Goal: Information Seeking & Learning: Learn about a topic

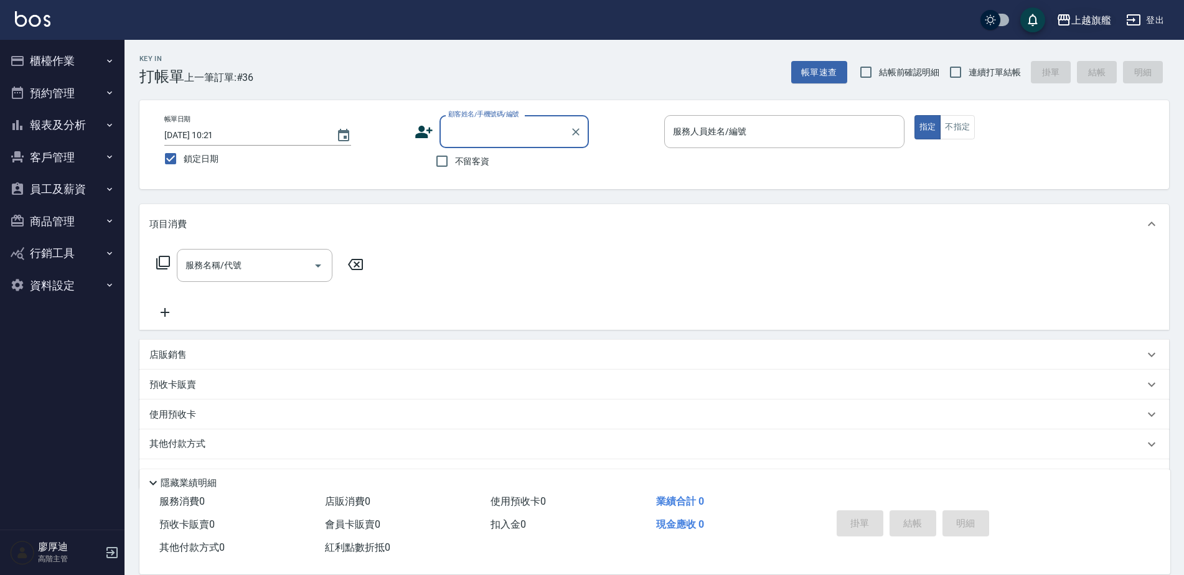
click at [1092, 21] on div "上越旗艦" at bounding box center [1091, 20] width 40 height 16
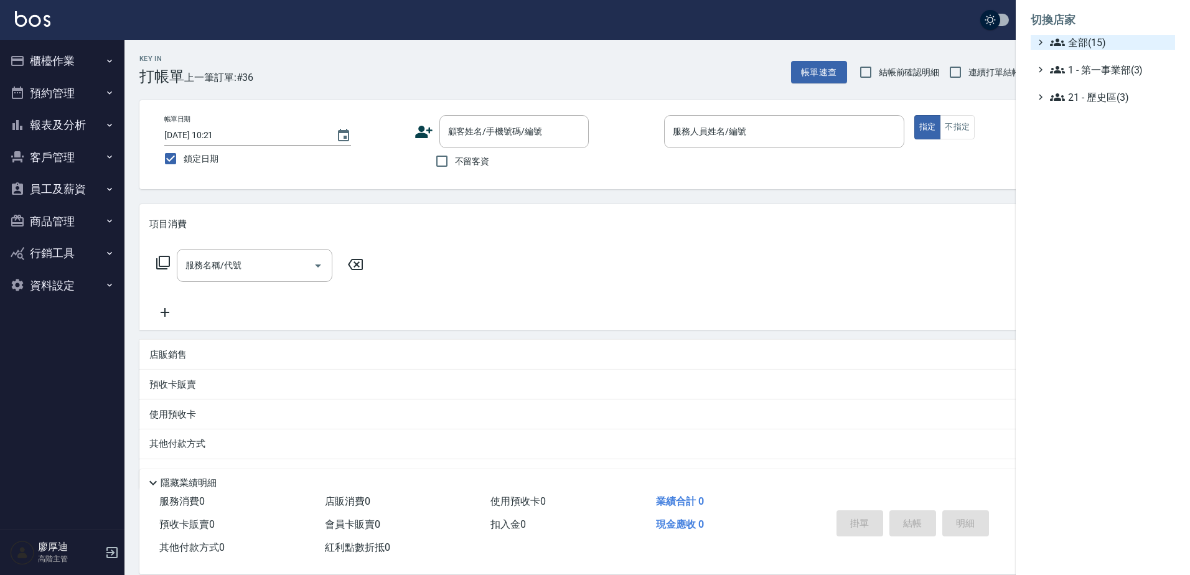
click at [1096, 44] on span "全部(15)" at bounding box center [1110, 42] width 120 height 15
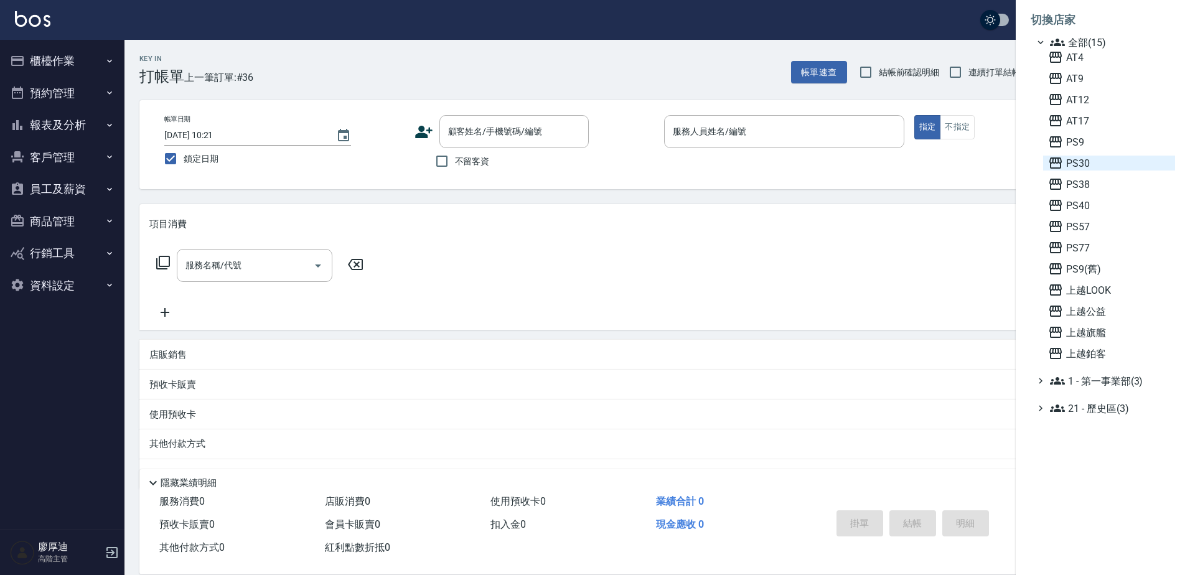
click at [1091, 166] on span "PS30" at bounding box center [1109, 163] width 122 height 15
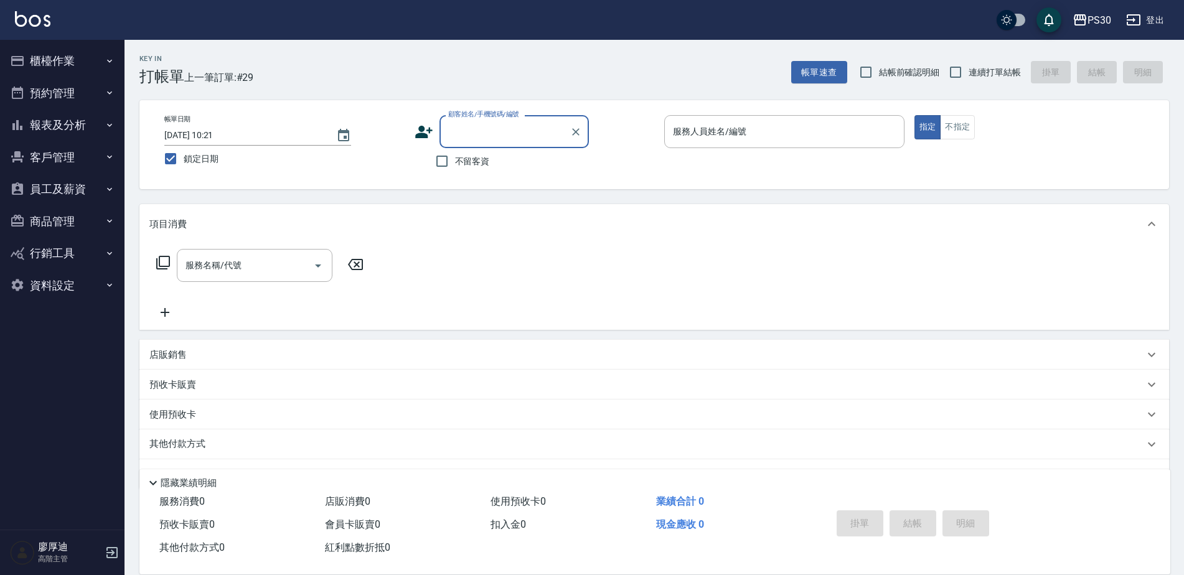
click at [65, 126] on button "報表及分析" at bounding box center [62, 125] width 115 height 32
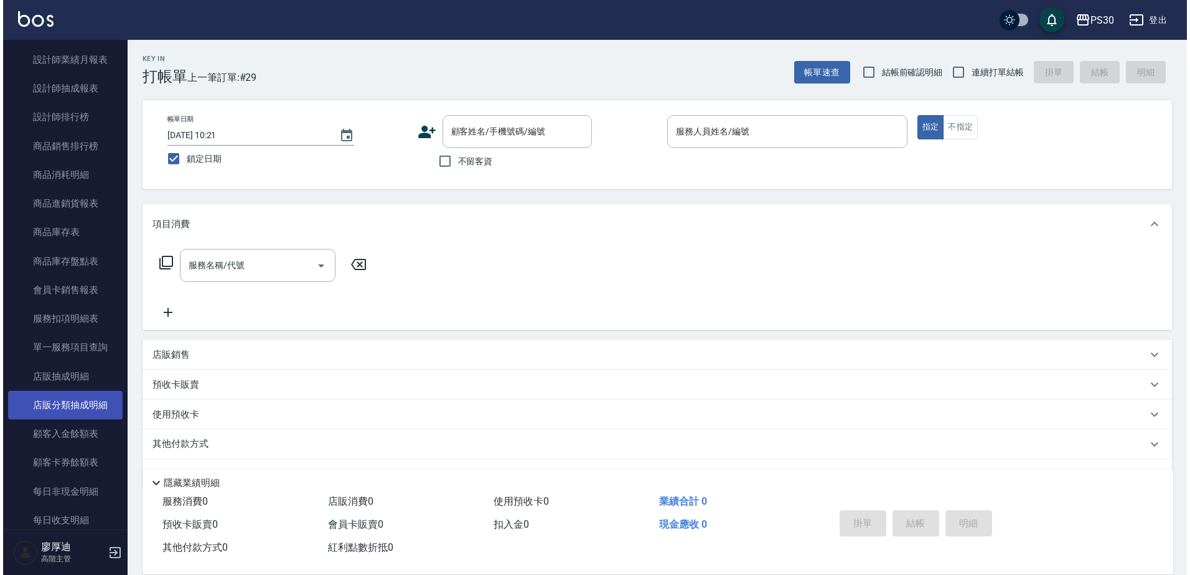
scroll to position [934, 0]
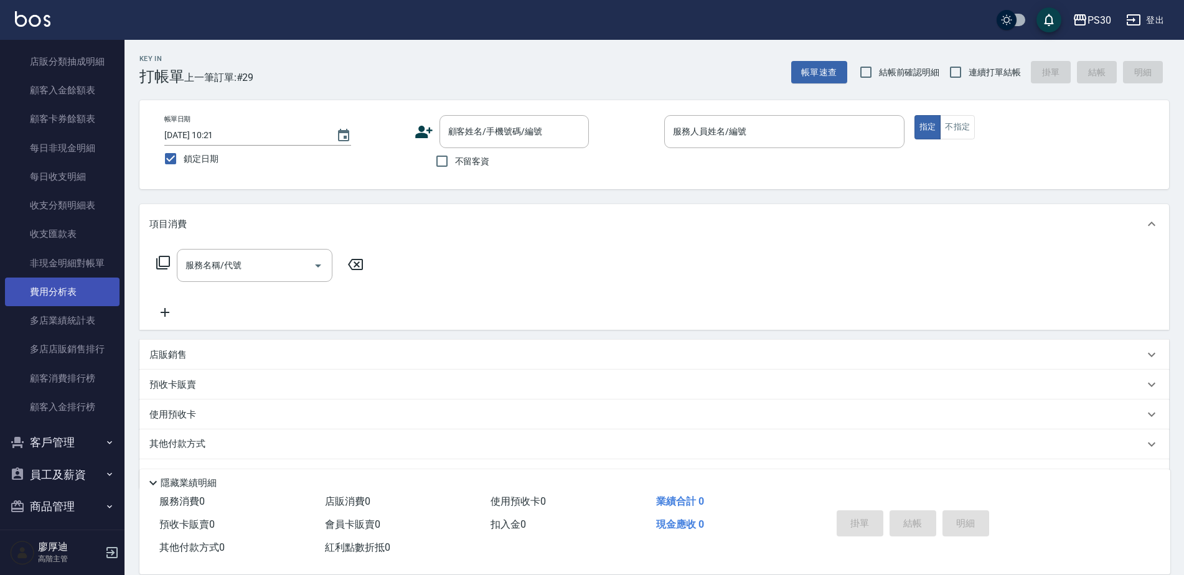
click at [67, 293] on link "費用分析表" at bounding box center [62, 292] width 115 height 29
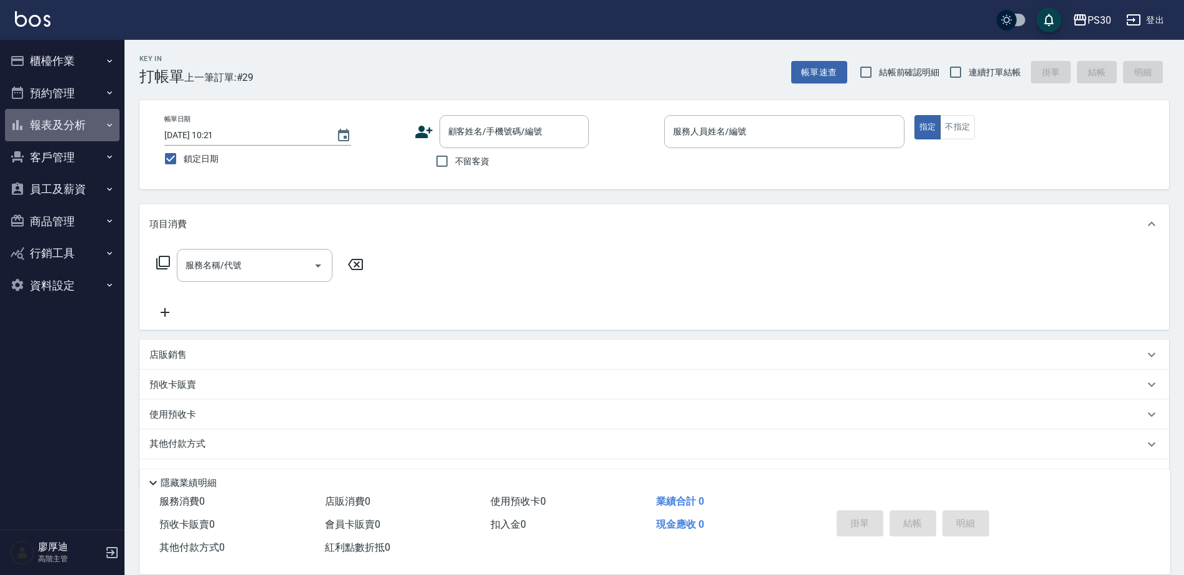
click at [67, 125] on button "報表及分析" at bounding box center [62, 125] width 115 height 32
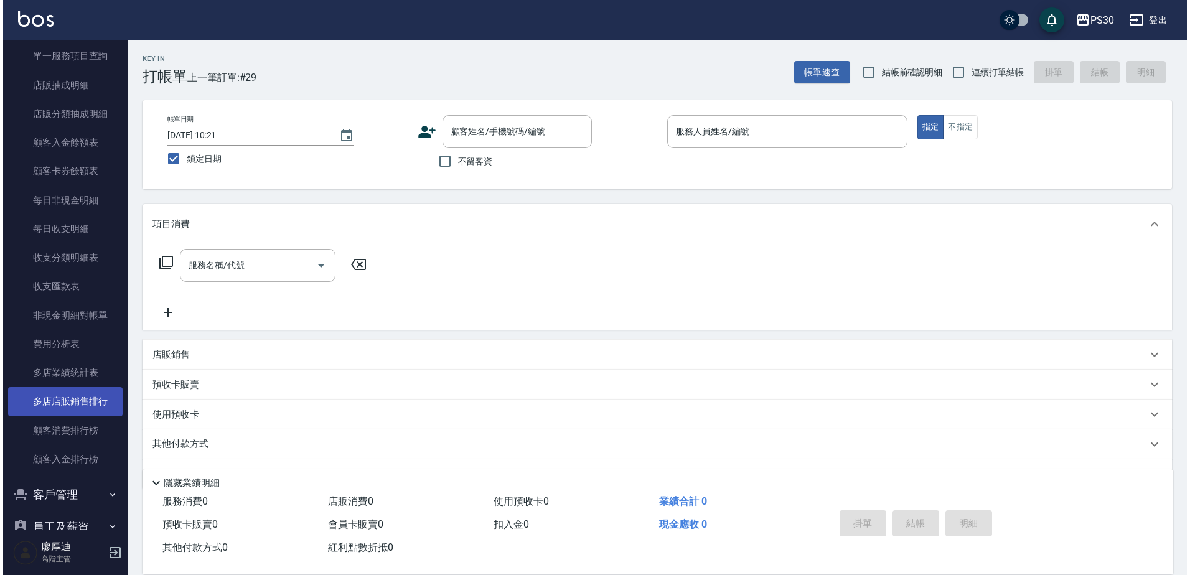
scroll to position [1006, 0]
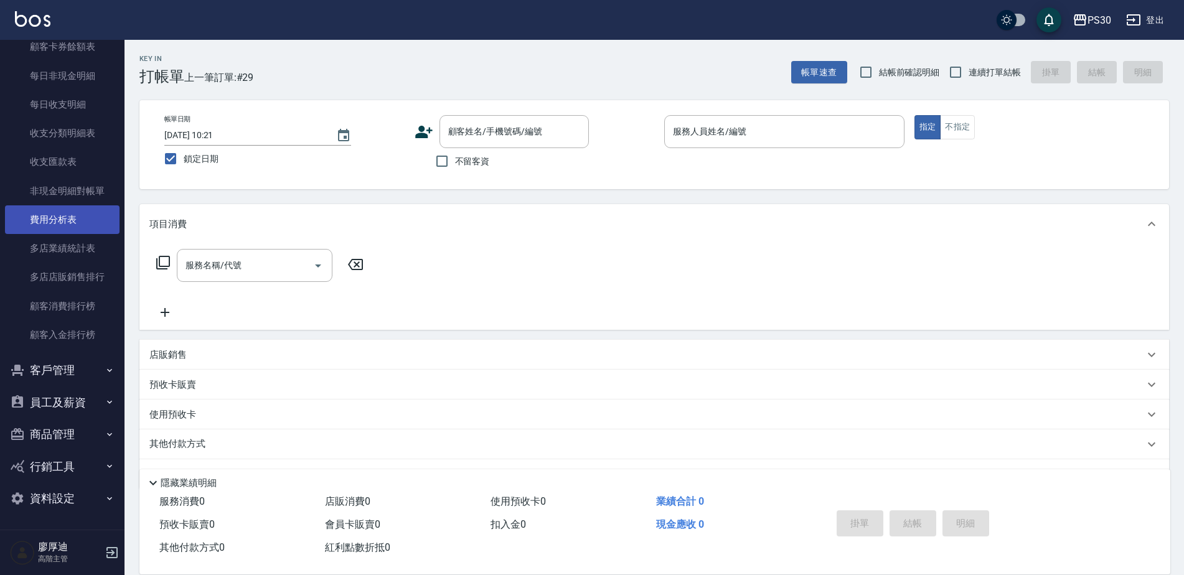
click at [67, 217] on link "費用分析表" at bounding box center [62, 219] width 115 height 29
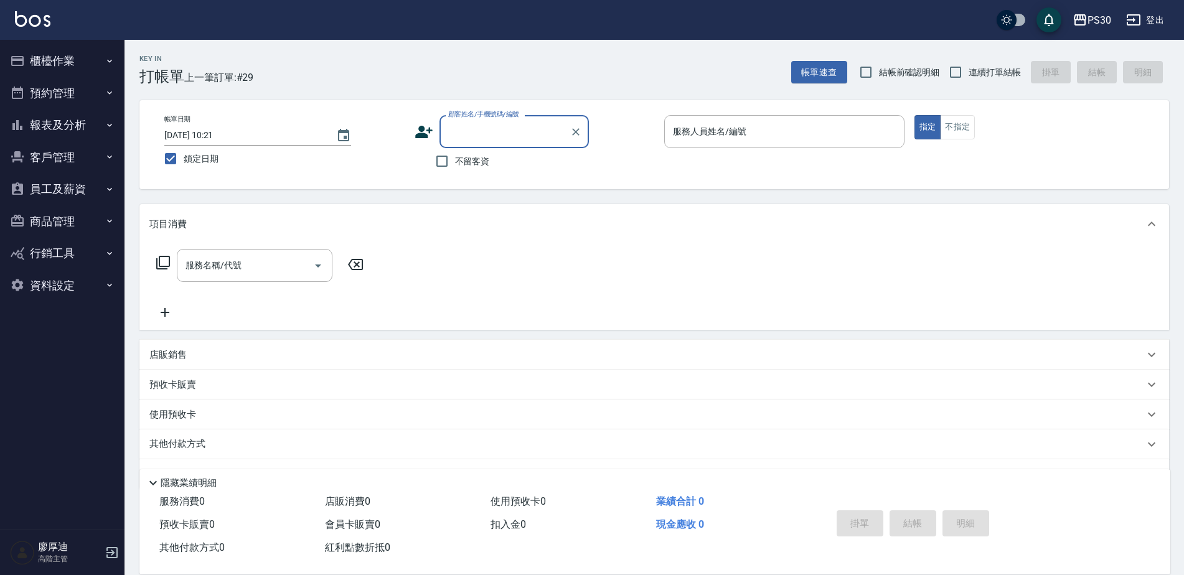
click at [62, 128] on button "報表及分析" at bounding box center [62, 125] width 115 height 32
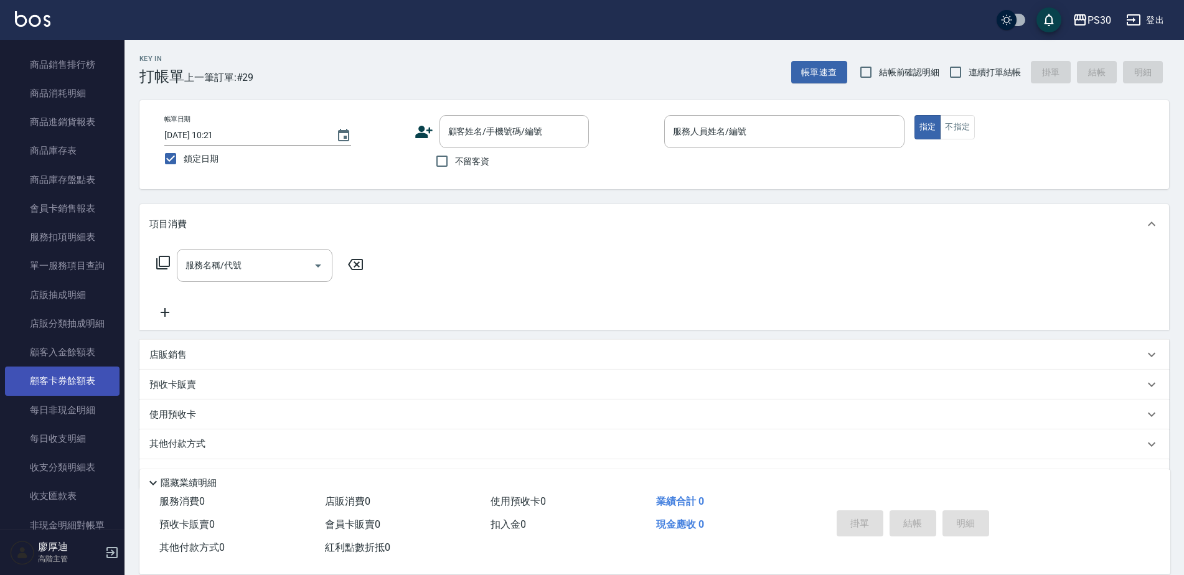
scroll to position [934, 0]
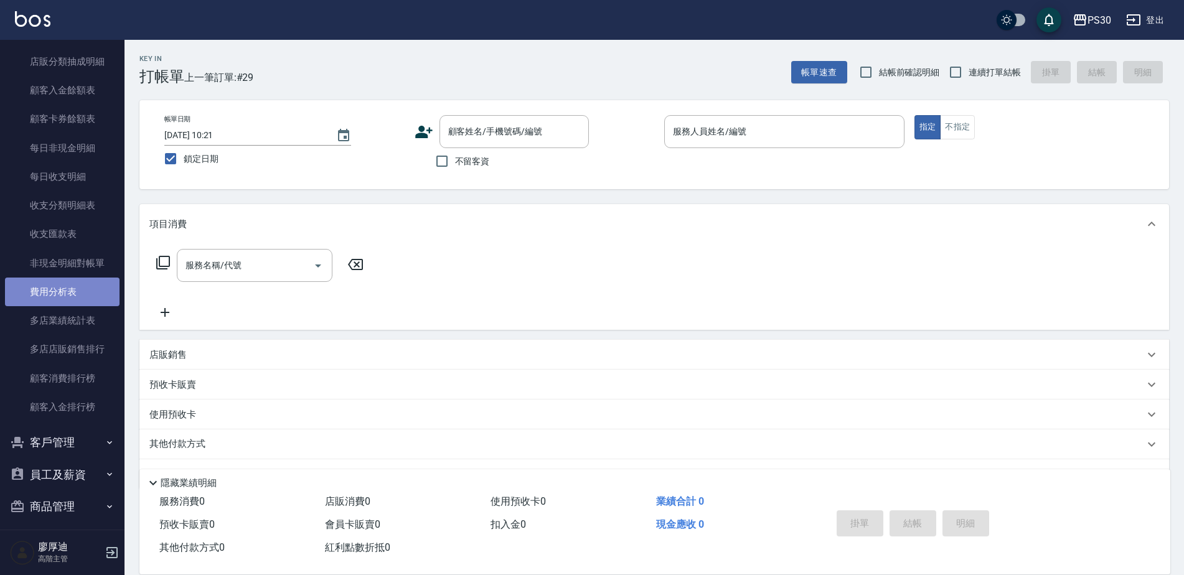
click at [67, 296] on link "費用分析表" at bounding box center [62, 292] width 115 height 29
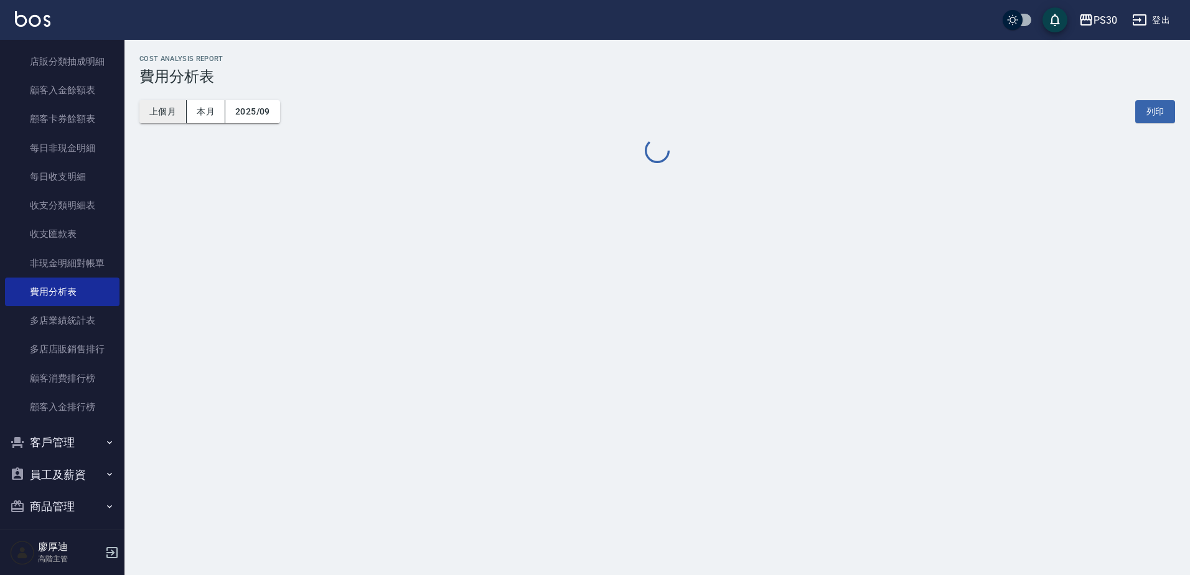
click at [173, 109] on button "上個月" at bounding box center [162, 111] width 47 height 23
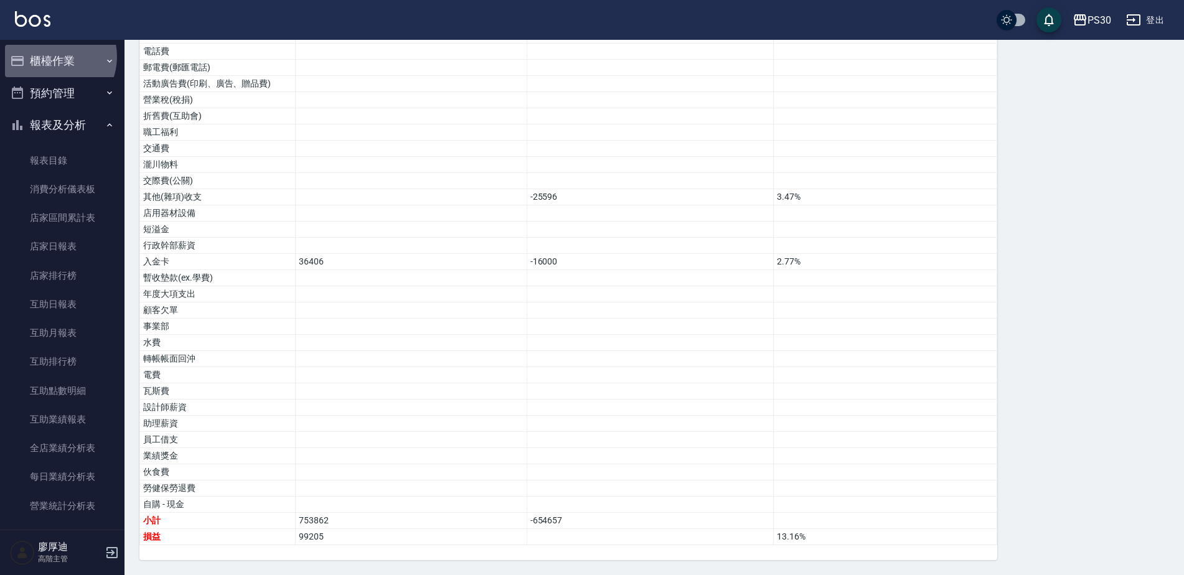
click at [50, 57] on button "櫃檯作業" at bounding box center [62, 61] width 115 height 32
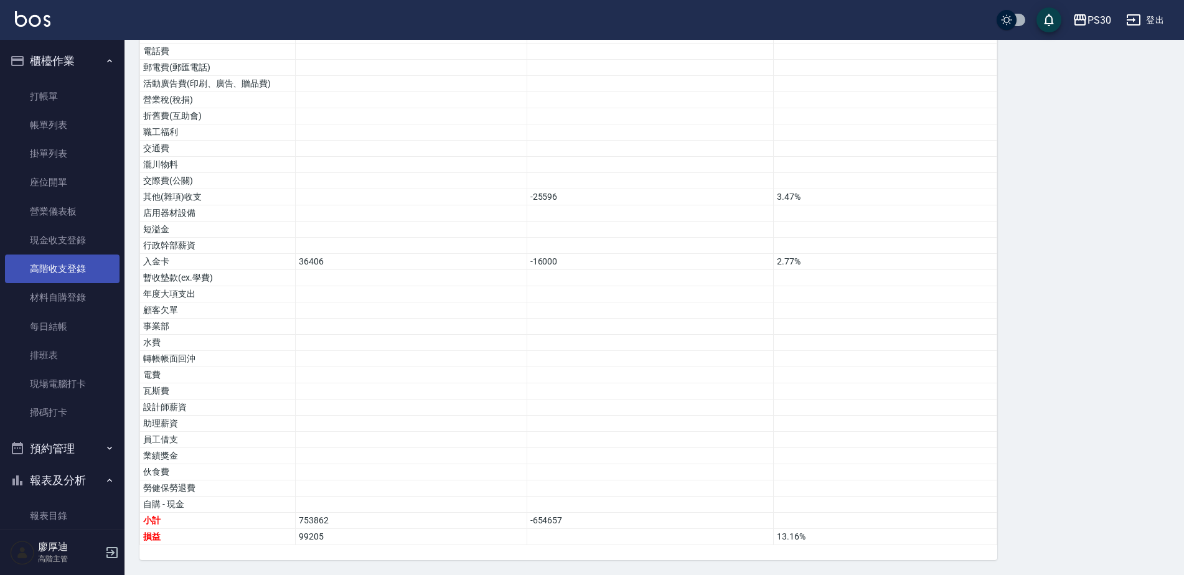
click at [65, 273] on link "高階收支登錄" at bounding box center [62, 269] width 115 height 29
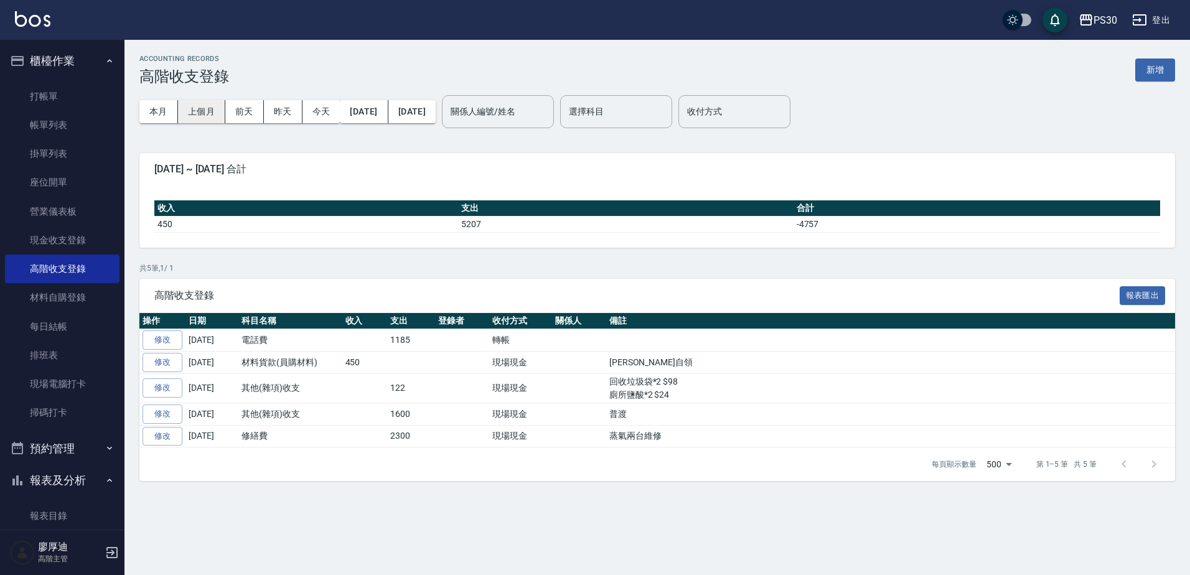
drag, startPoint x: 215, startPoint y: 105, endPoint x: 212, endPoint y: 110, distance: 6.7
click at [215, 106] on button "上個月" at bounding box center [201, 111] width 47 height 23
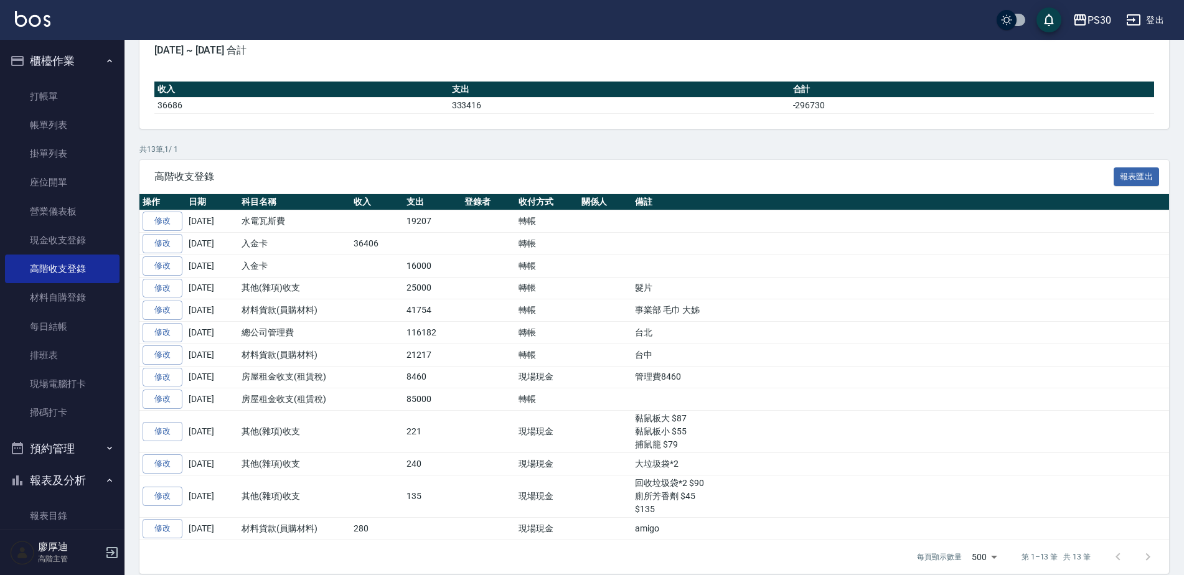
scroll to position [133, 0]
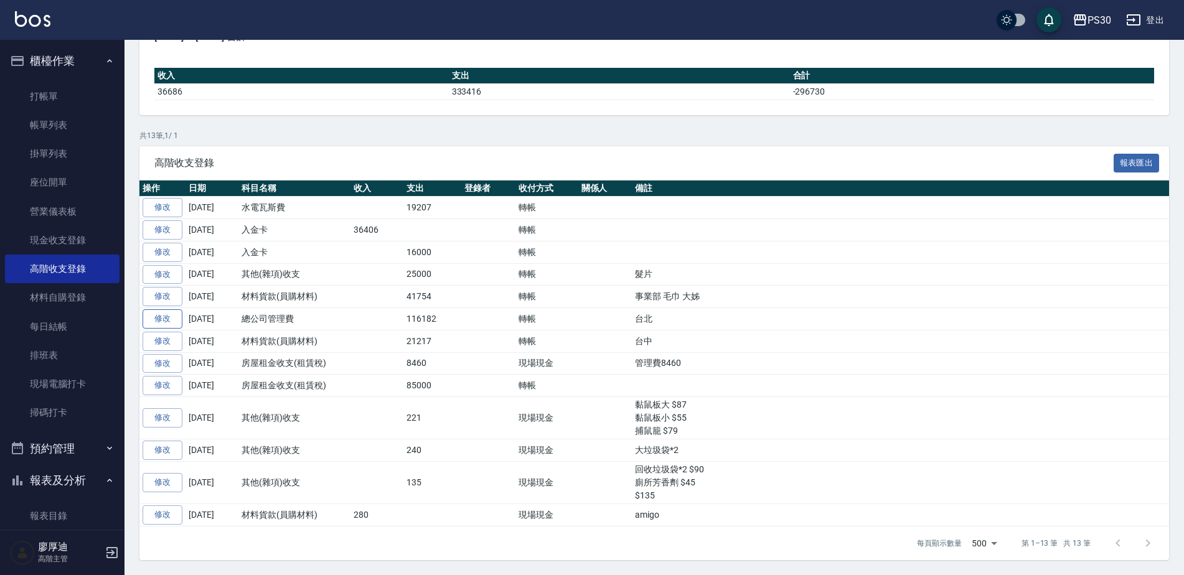
click at [166, 316] on link "修改" at bounding box center [163, 318] width 40 height 19
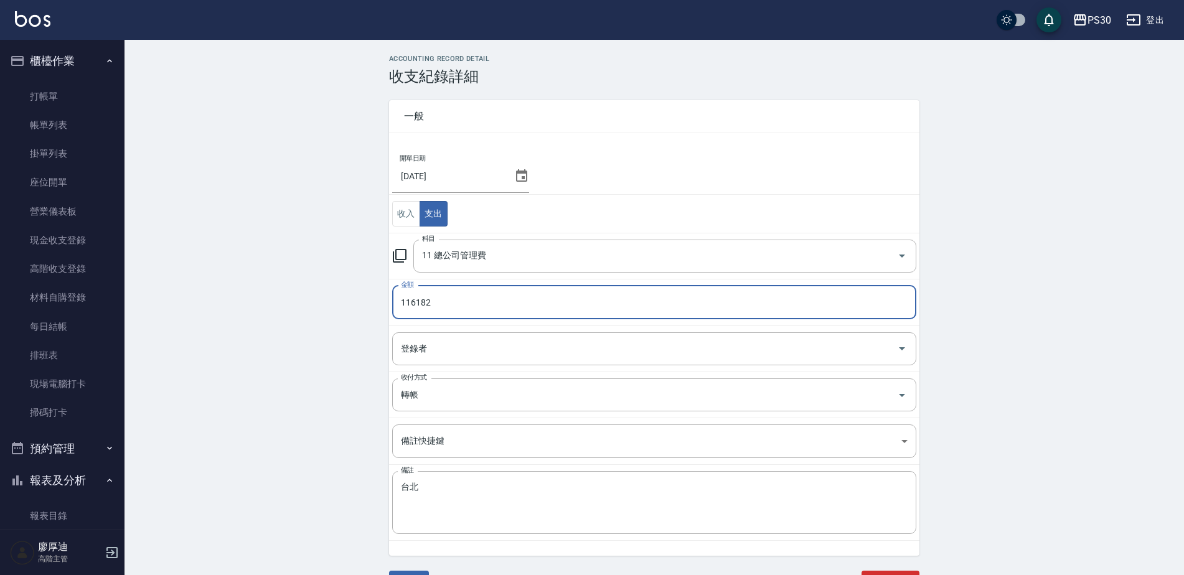
click at [410, 296] on input "116182" at bounding box center [654, 303] width 524 height 34
type input "96182"
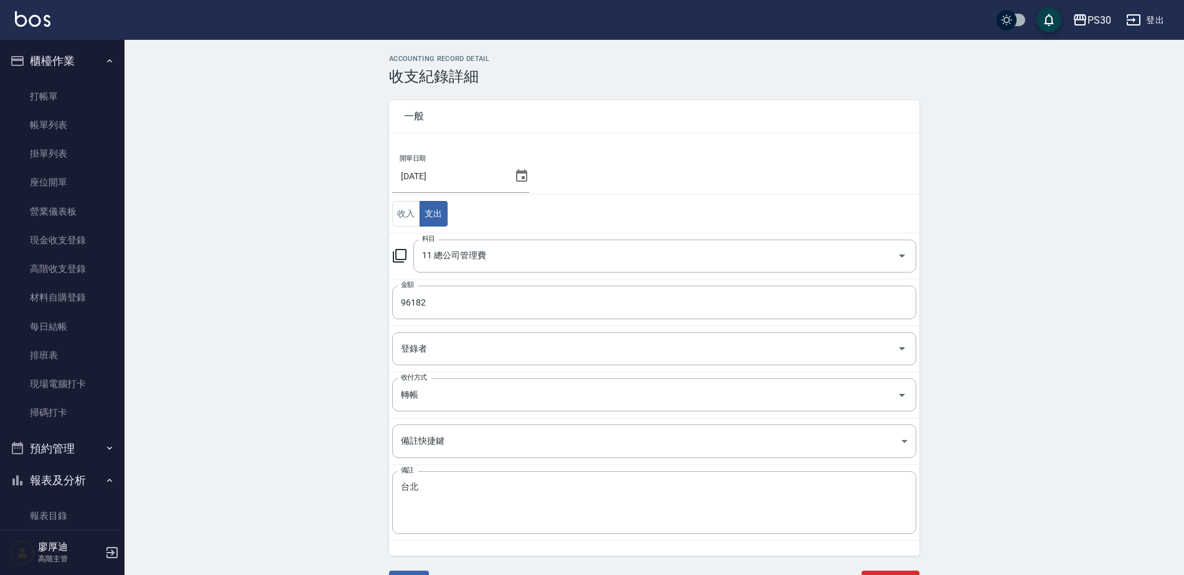
click at [334, 332] on div "ACCOUNTING RECORD DETAIL 收支紀錄詳細 一般 開單日期 2025/08/31 收入 支出 科目 11 總公司管理費 科目 金額 961…" at bounding box center [655, 332] width 1060 height 554
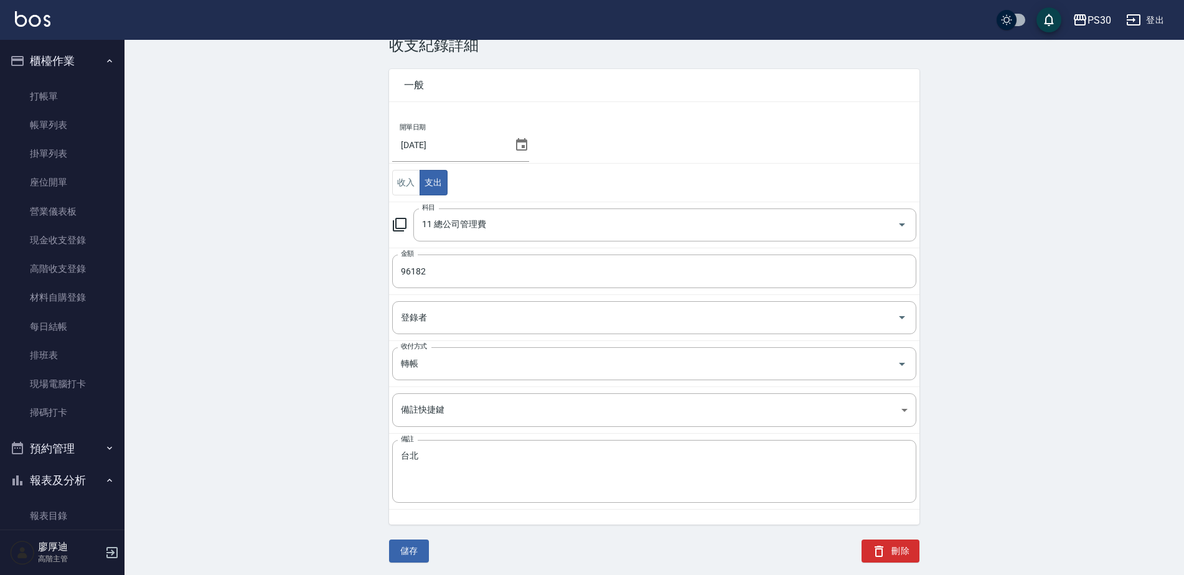
scroll to position [34, 0]
click at [406, 546] on button "儲存" at bounding box center [409, 548] width 40 height 23
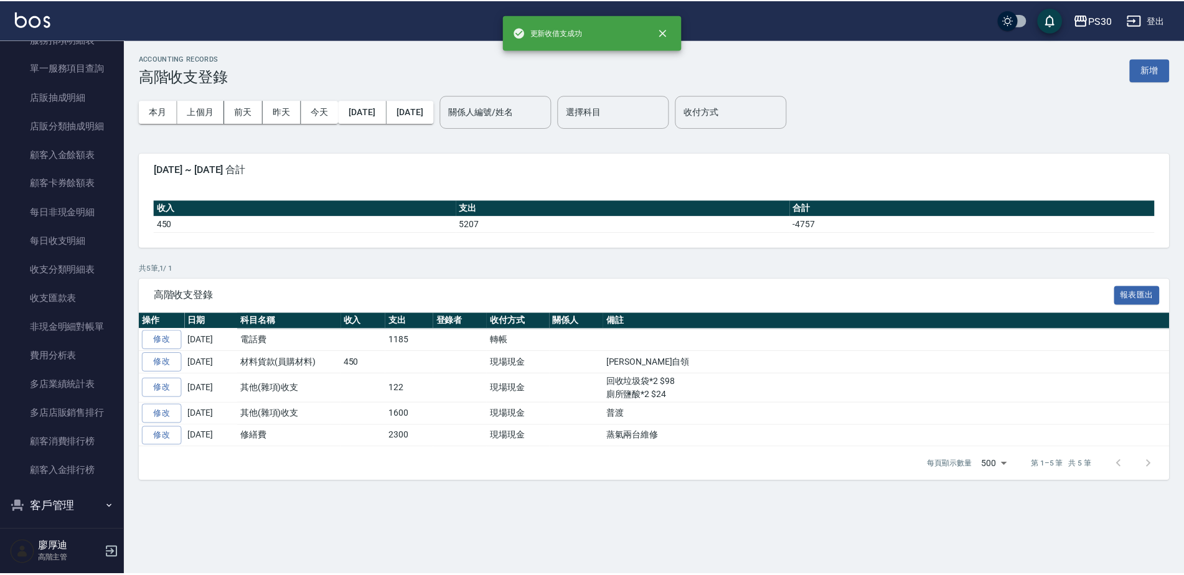
scroll to position [1361, 0]
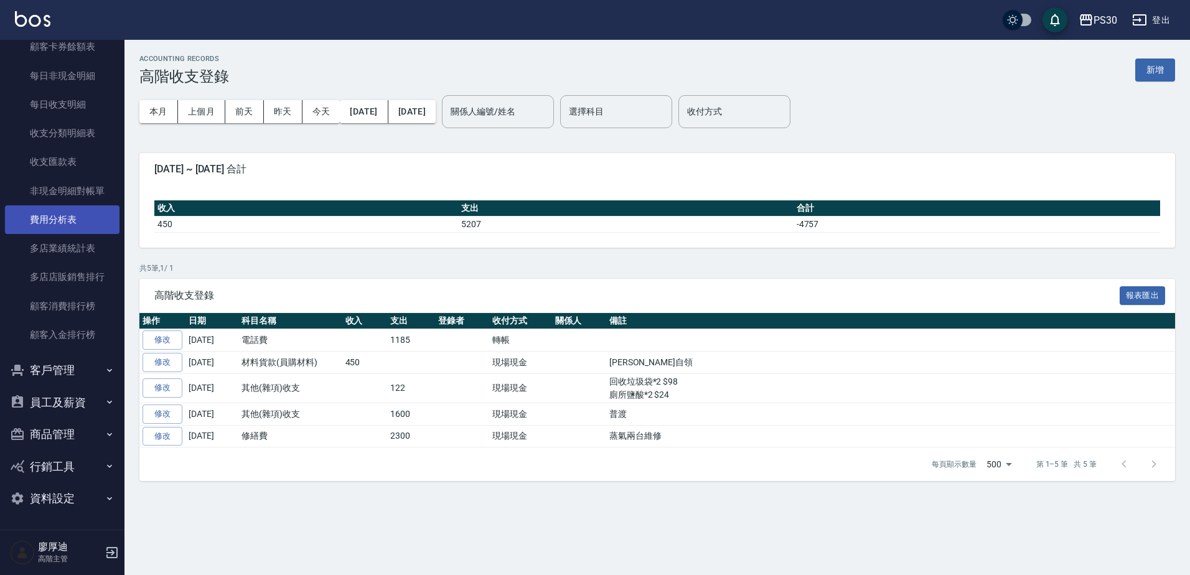
click at [55, 219] on link "費用分析表" at bounding box center [62, 219] width 115 height 29
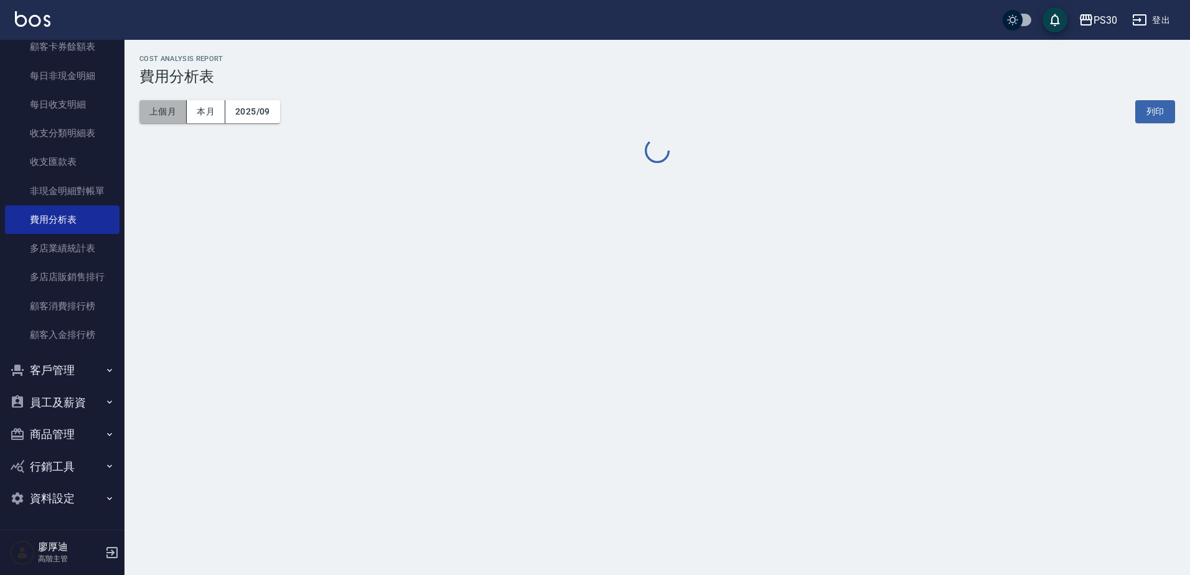
click at [154, 114] on button "上個月" at bounding box center [162, 111] width 47 height 23
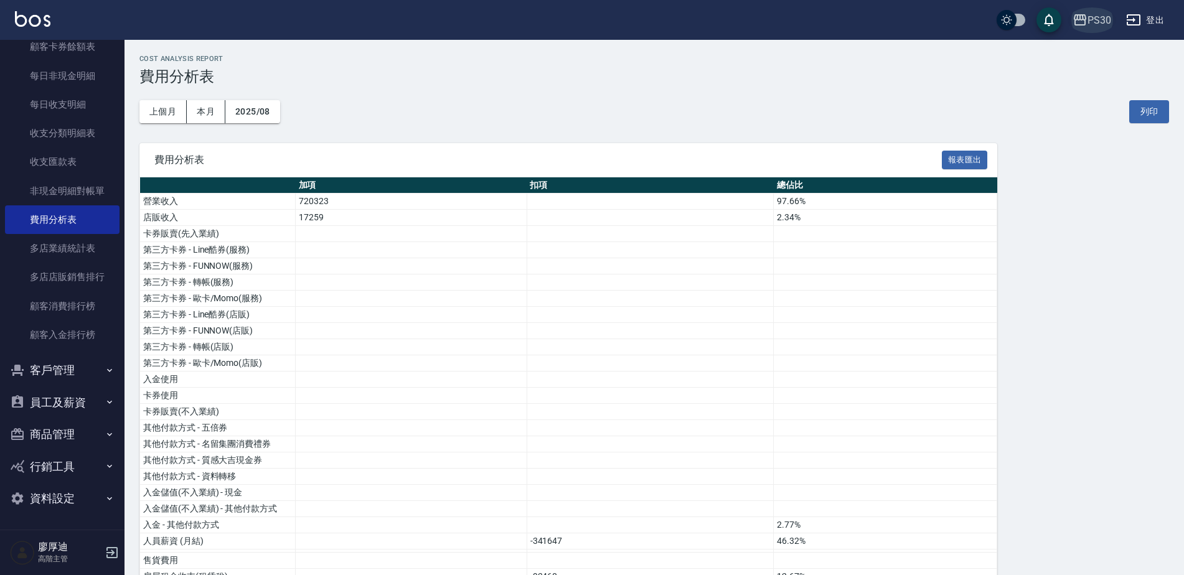
click at [1097, 17] on div "PS30" at bounding box center [1100, 20] width 24 height 16
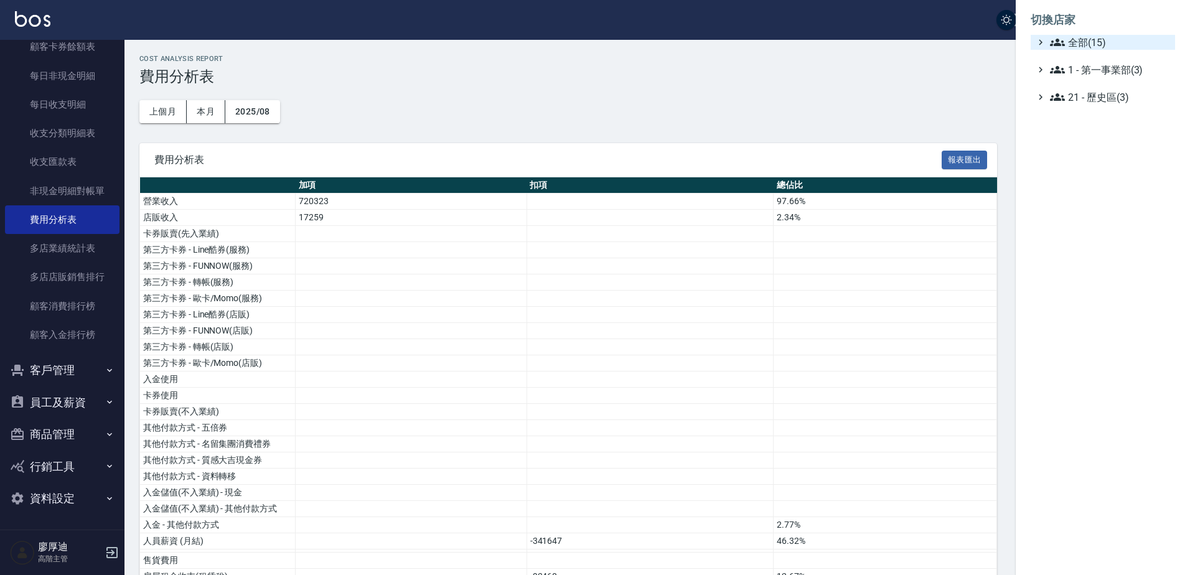
click at [1098, 38] on span "全部(15)" at bounding box center [1110, 42] width 120 height 15
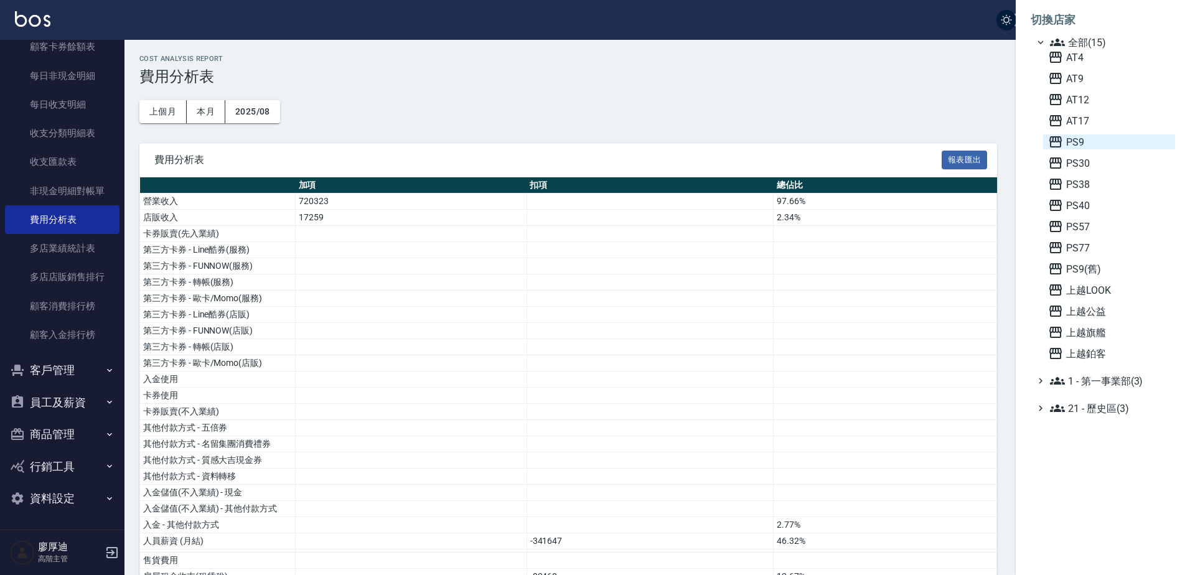
click at [1079, 142] on span "PS9" at bounding box center [1109, 141] width 122 height 15
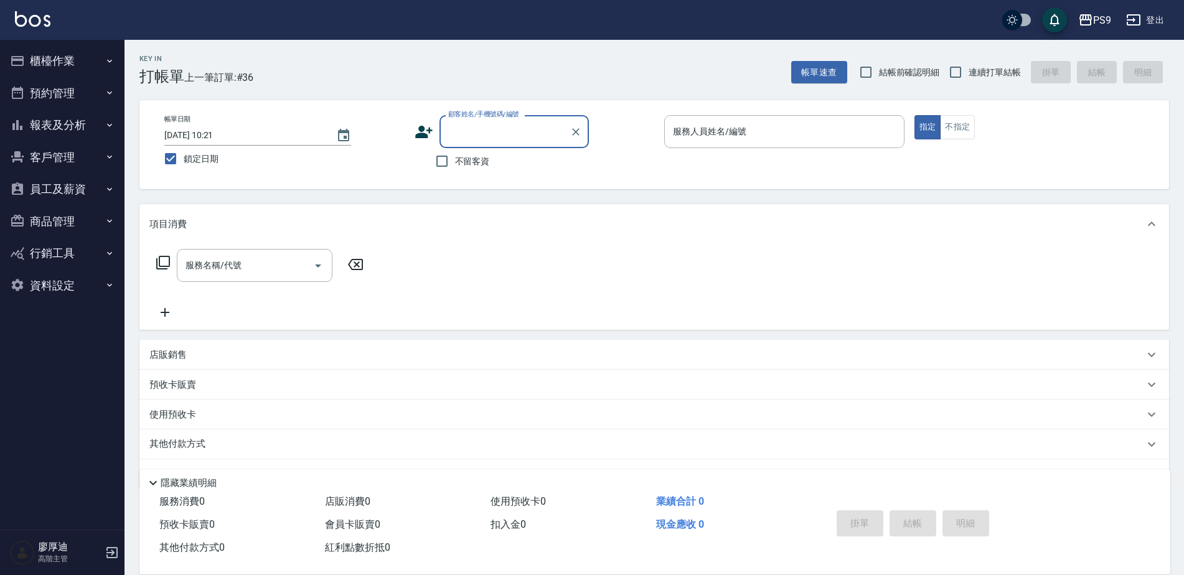
click at [55, 123] on button "報表及分析" at bounding box center [62, 125] width 115 height 32
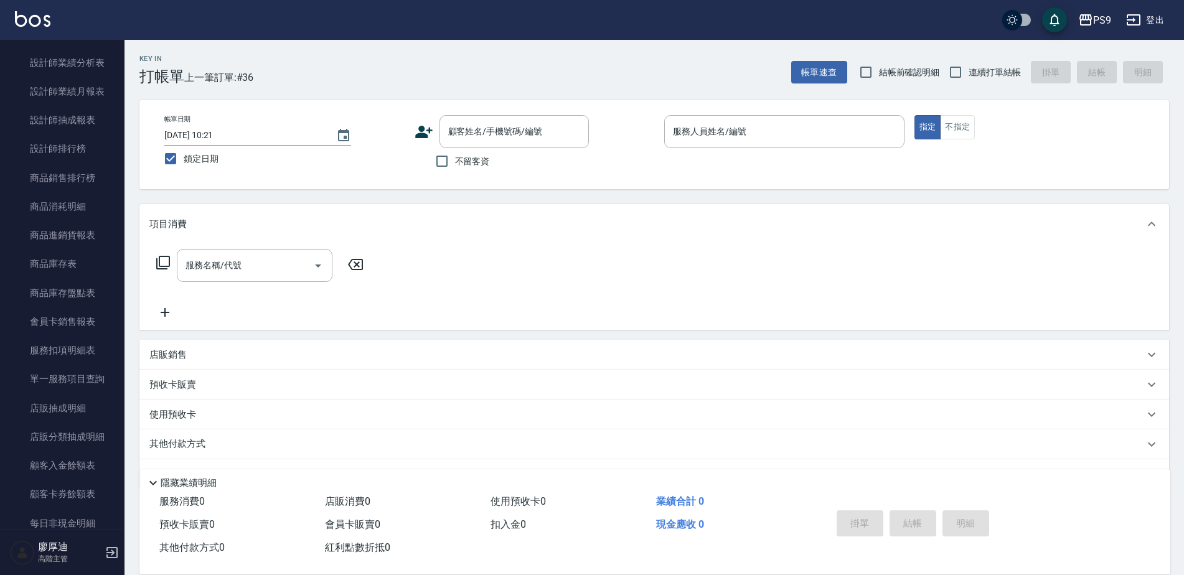
scroll to position [809, 0]
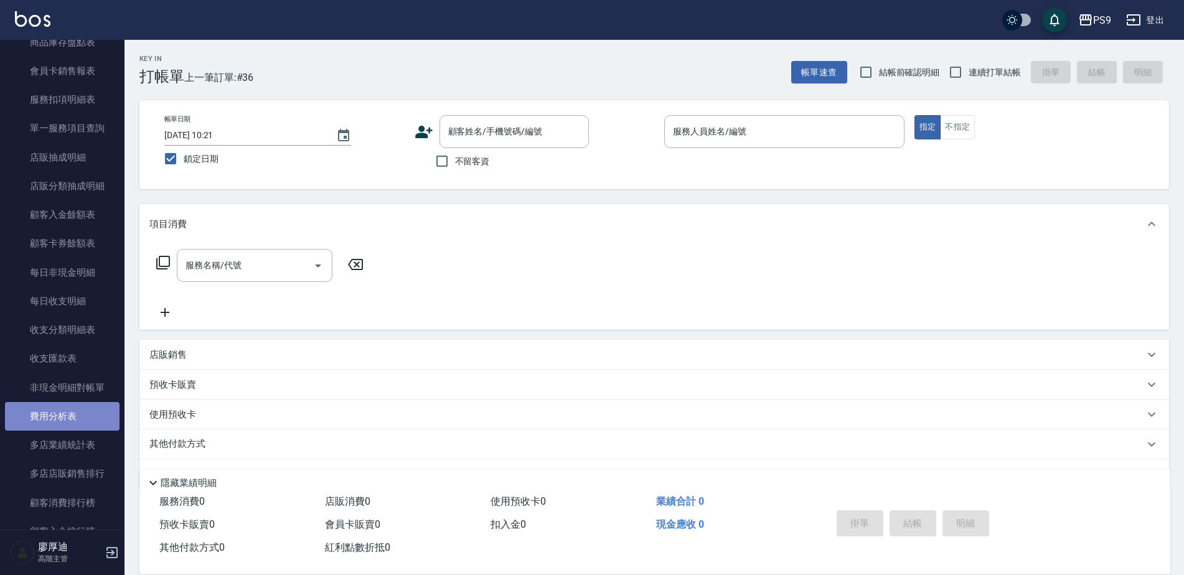
click at [69, 421] on link "費用分析表" at bounding box center [62, 416] width 115 height 29
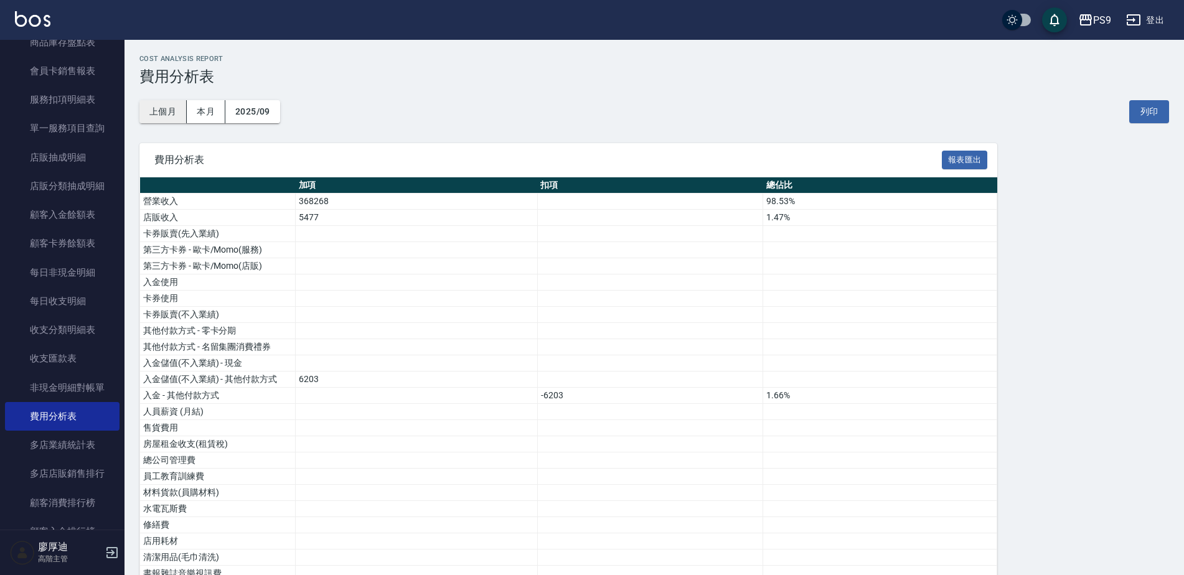
click at [168, 116] on button "上個月" at bounding box center [162, 111] width 47 height 23
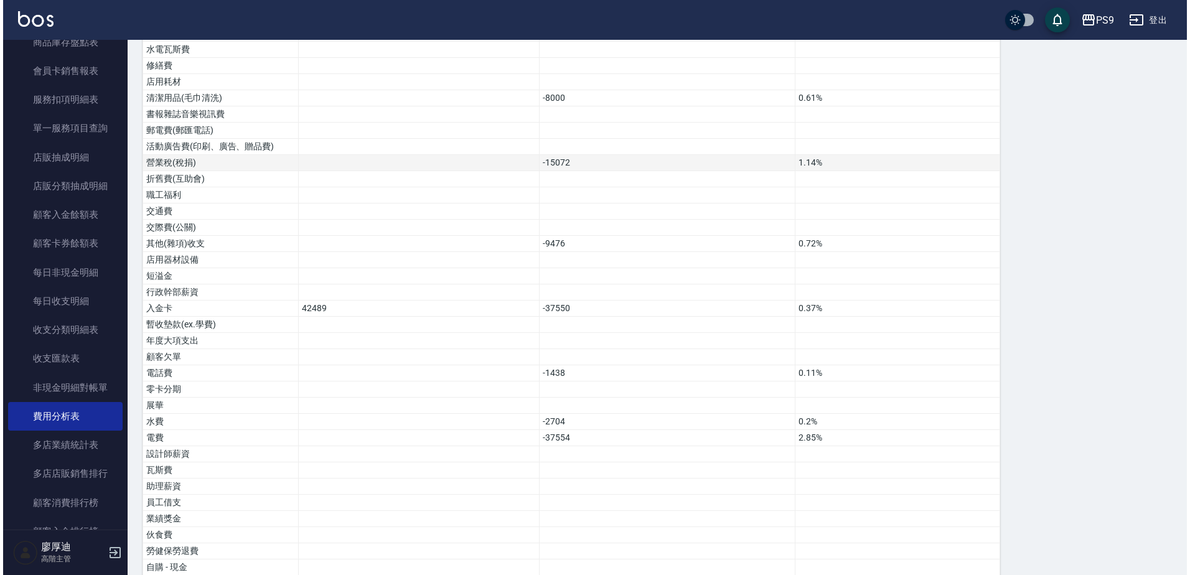
scroll to position [522, 0]
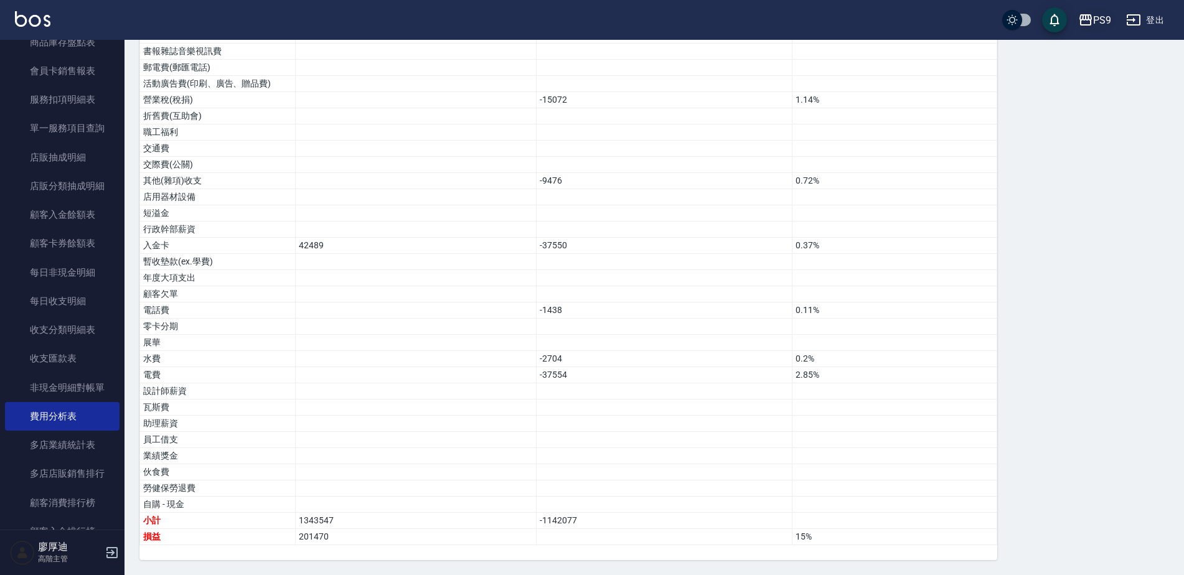
click at [1109, 16] on div "PS9" at bounding box center [1102, 20] width 18 height 16
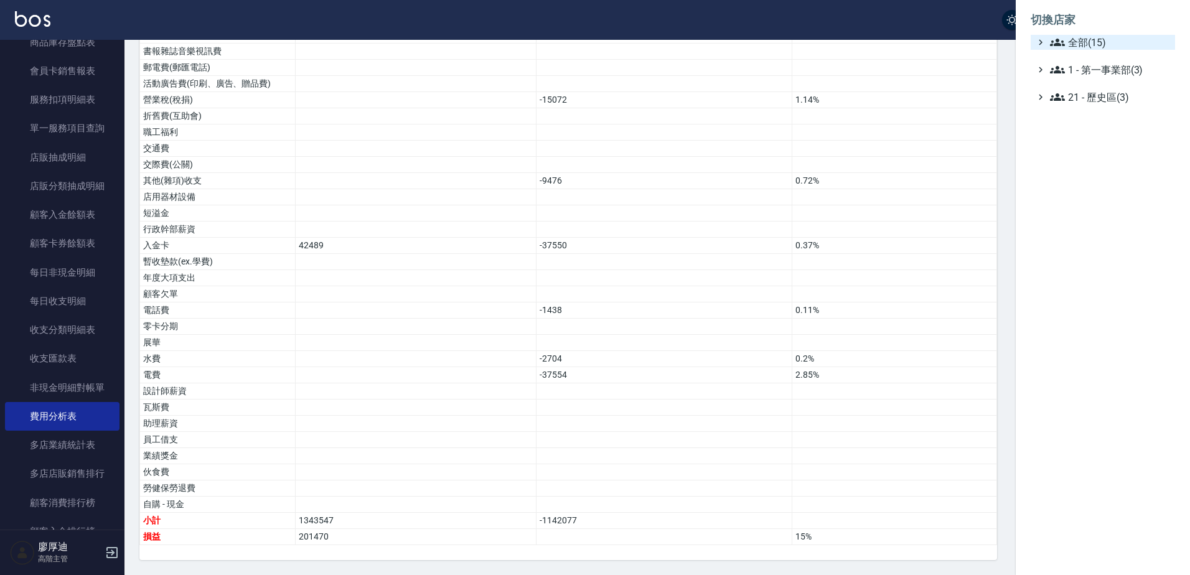
click at [1094, 40] on span "全部(15)" at bounding box center [1110, 42] width 120 height 15
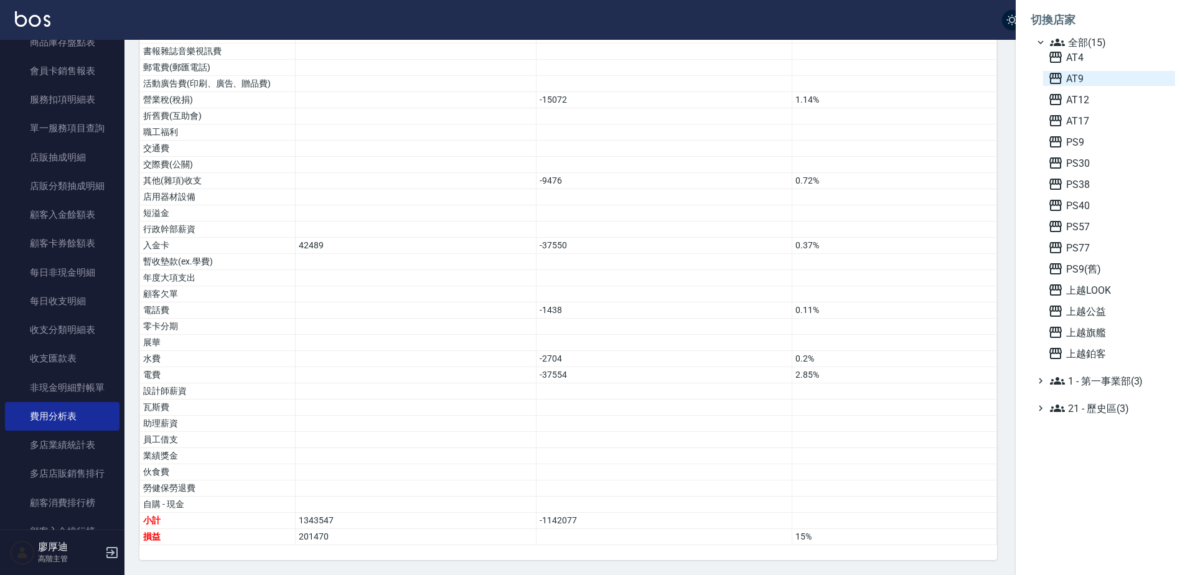
click at [1087, 80] on span "AT9" at bounding box center [1109, 78] width 122 height 15
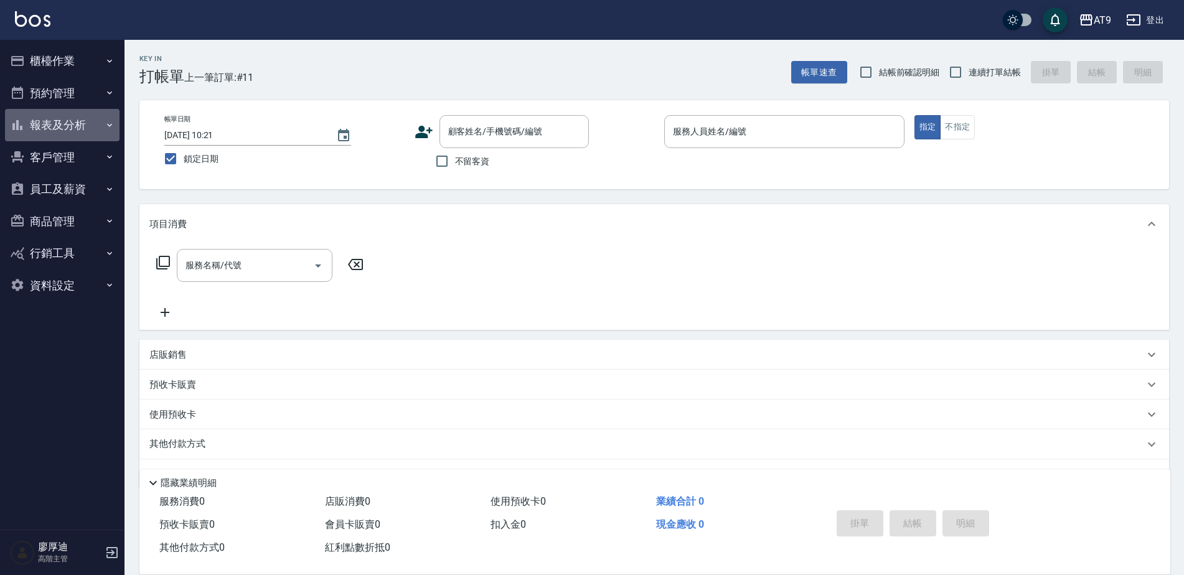
click at [66, 125] on button "報表及分析" at bounding box center [62, 125] width 115 height 32
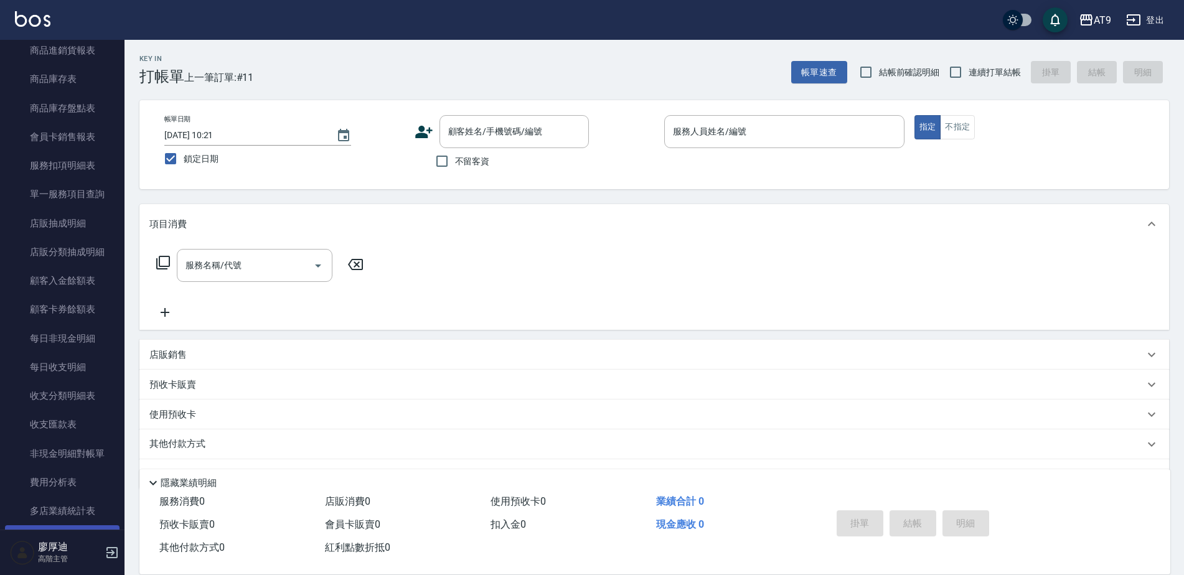
scroll to position [996, 0]
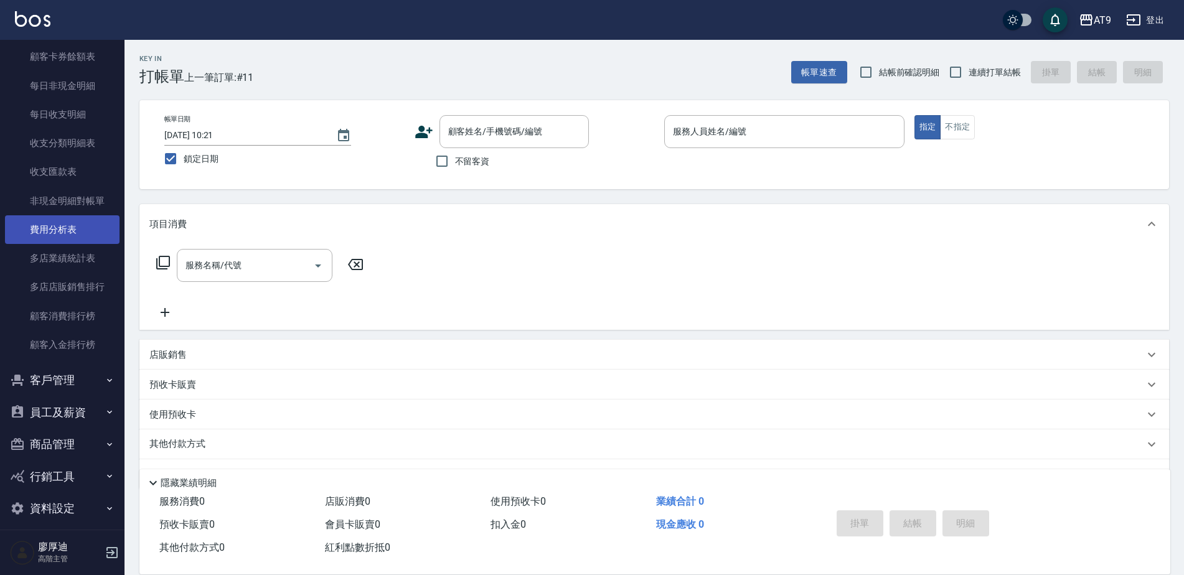
click at [59, 231] on link "費用分析表" at bounding box center [62, 229] width 115 height 29
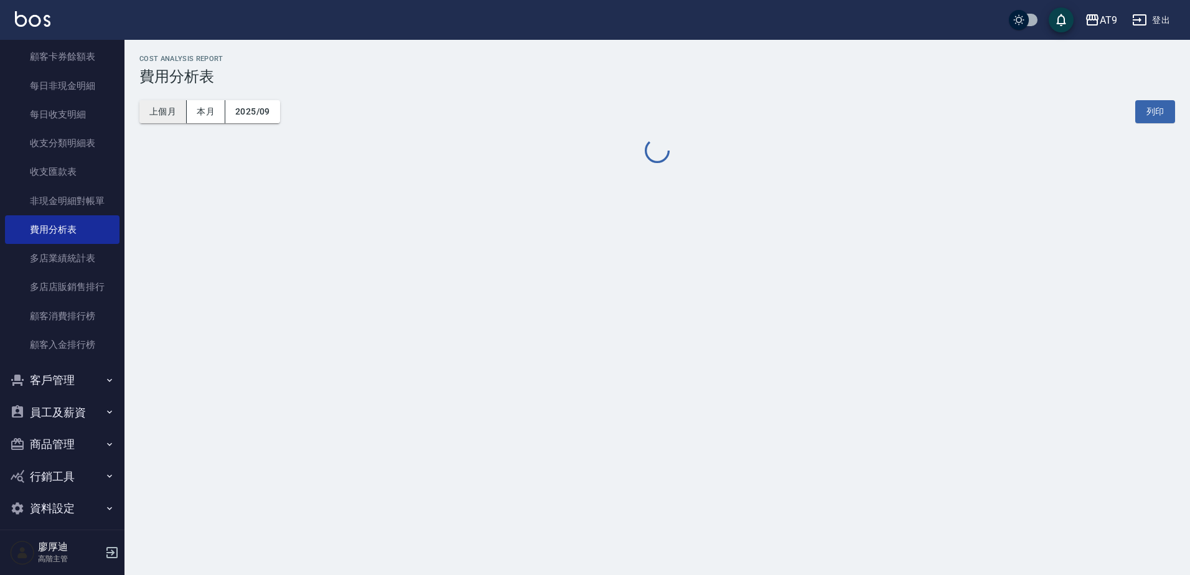
click at [158, 120] on button "上個月" at bounding box center [162, 111] width 47 height 23
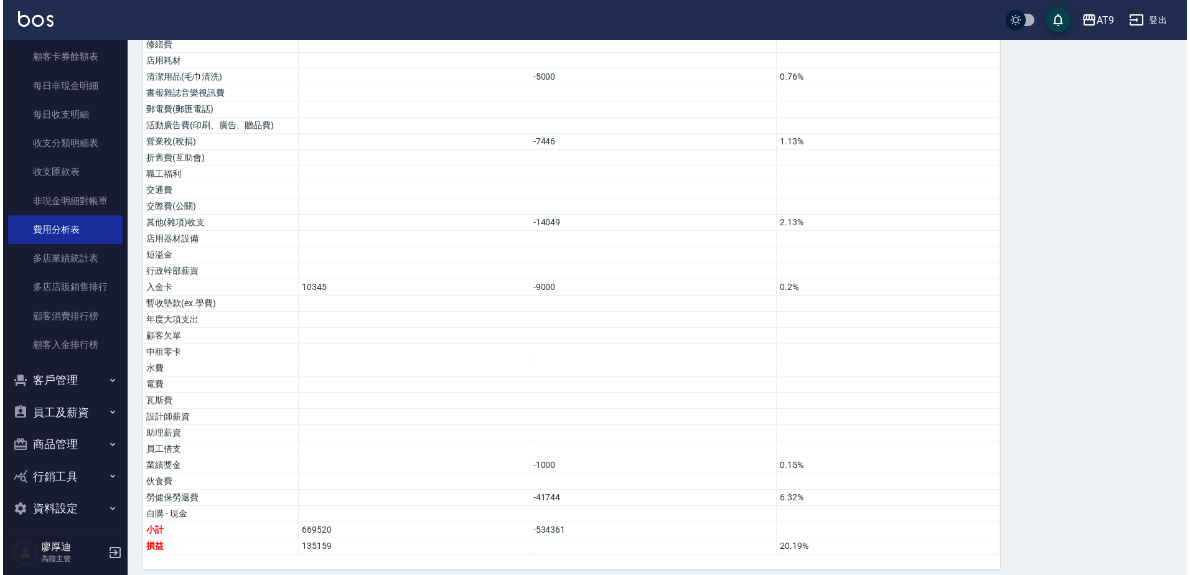
scroll to position [603, 0]
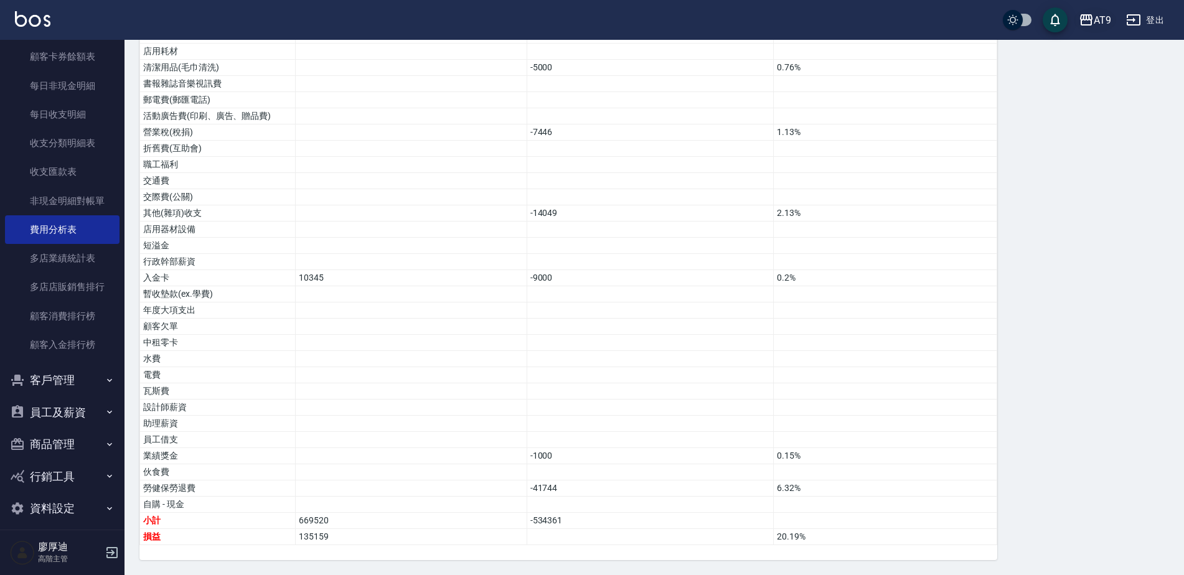
click at [1094, 22] on div "AT9" at bounding box center [1102, 20] width 17 height 16
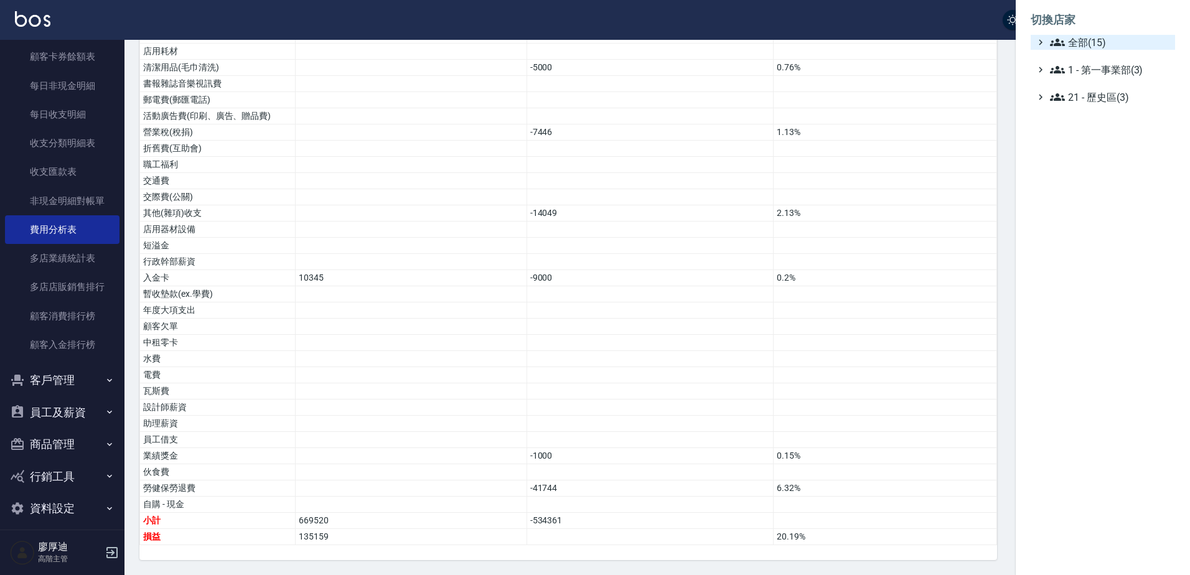
click at [1093, 47] on span "全部(15)" at bounding box center [1110, 42] width 120 height 15
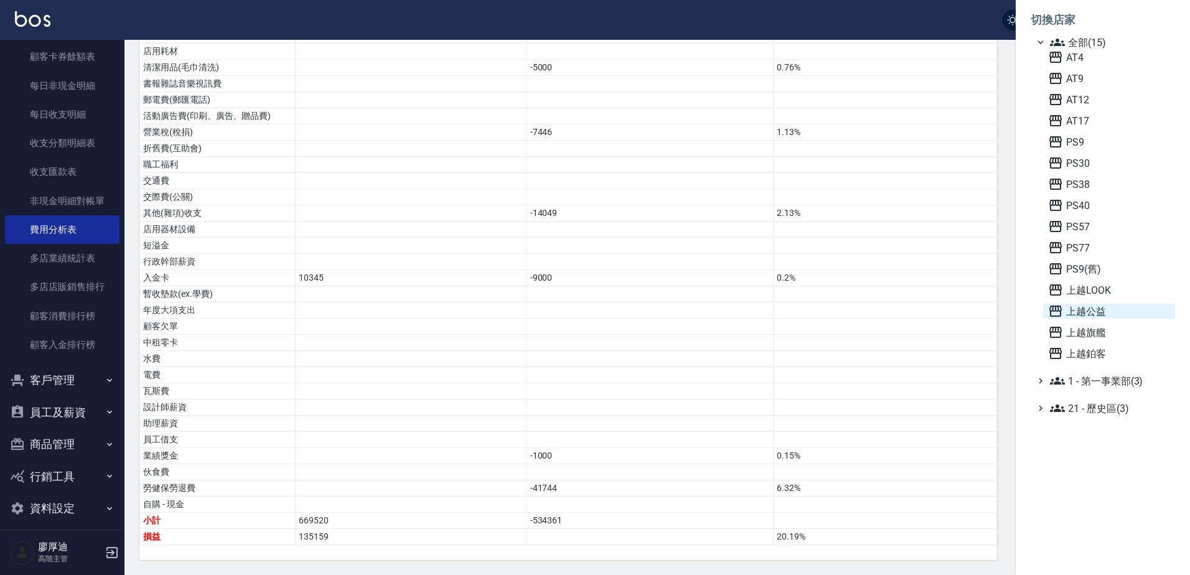
click at [1098, 314] on span "上越公益" at bounding box center [1109, 311] width 122 height 15
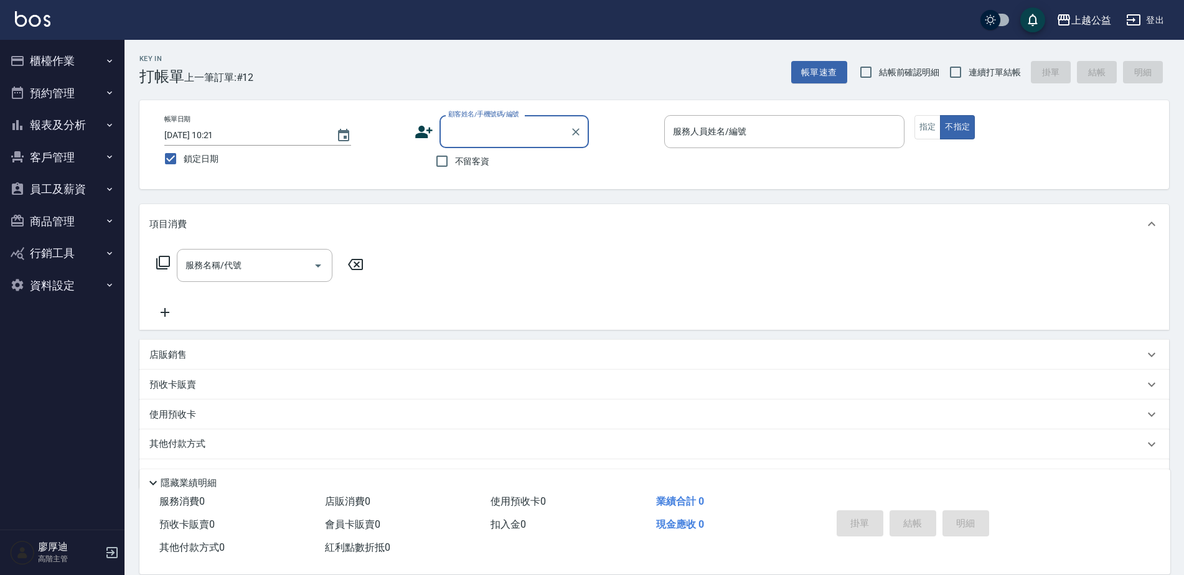
click at [52, 118] on button "報表及分析" at bounding box center [62, 125] width 115 height 32
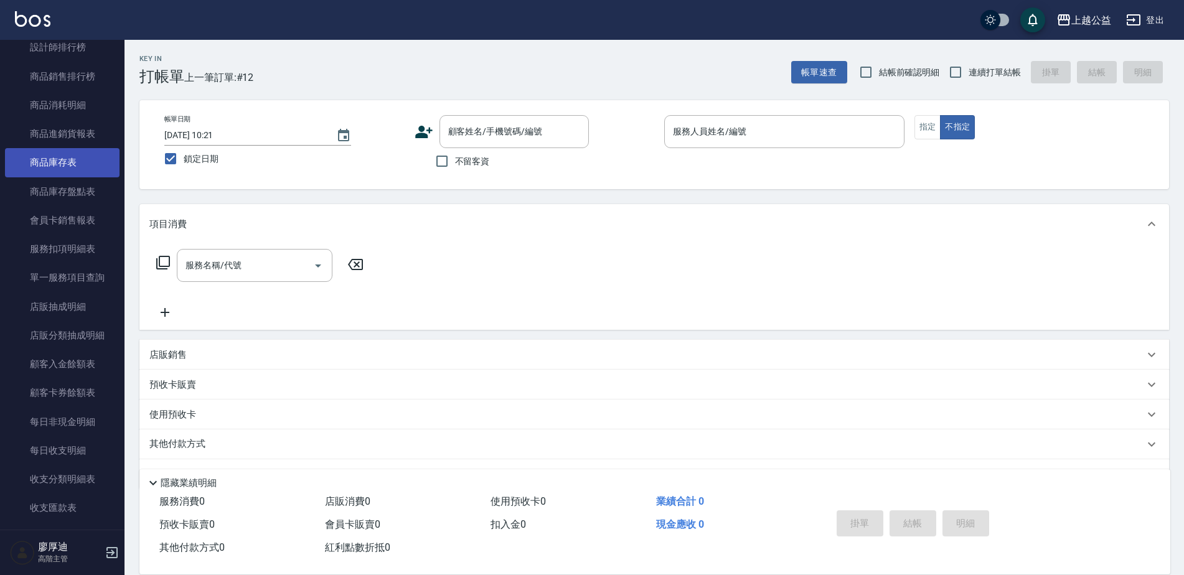
scroll to position [872, 0]
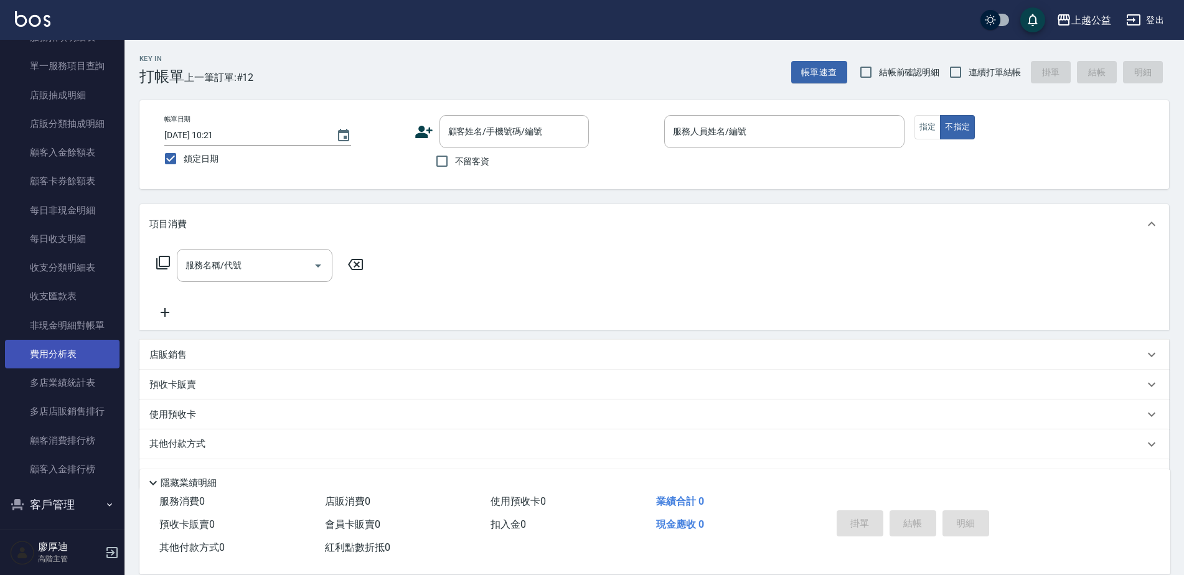
click at [54, 347] on link "費用分析表" at bounding box center [62, 354] width 115 height 29
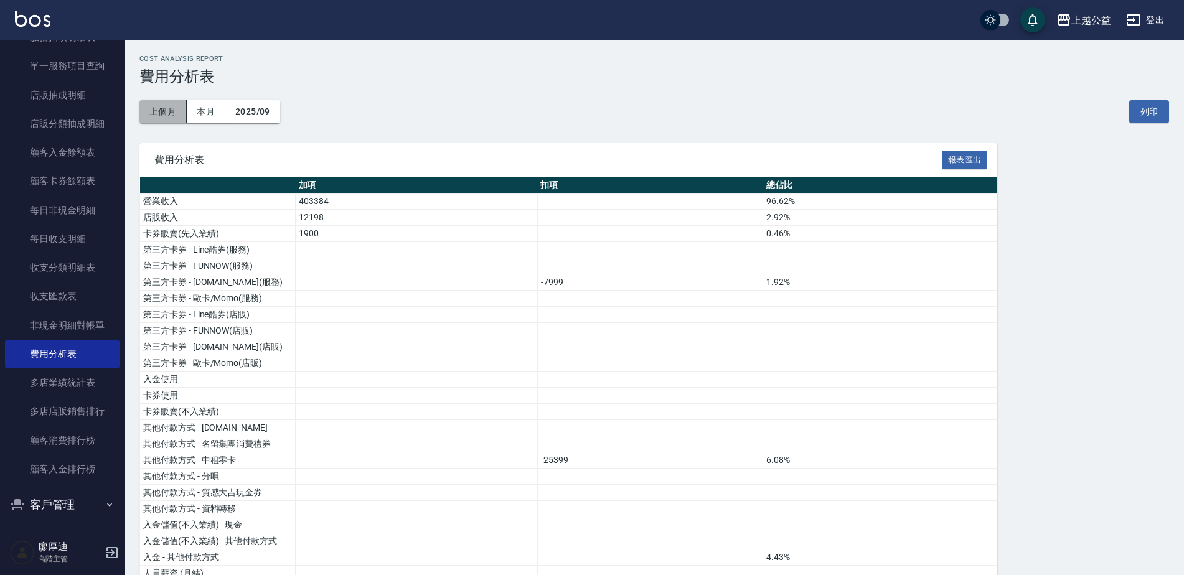
click at [168, 115] on button "上個月" at bounding box center [162, 111] width 47 height 23
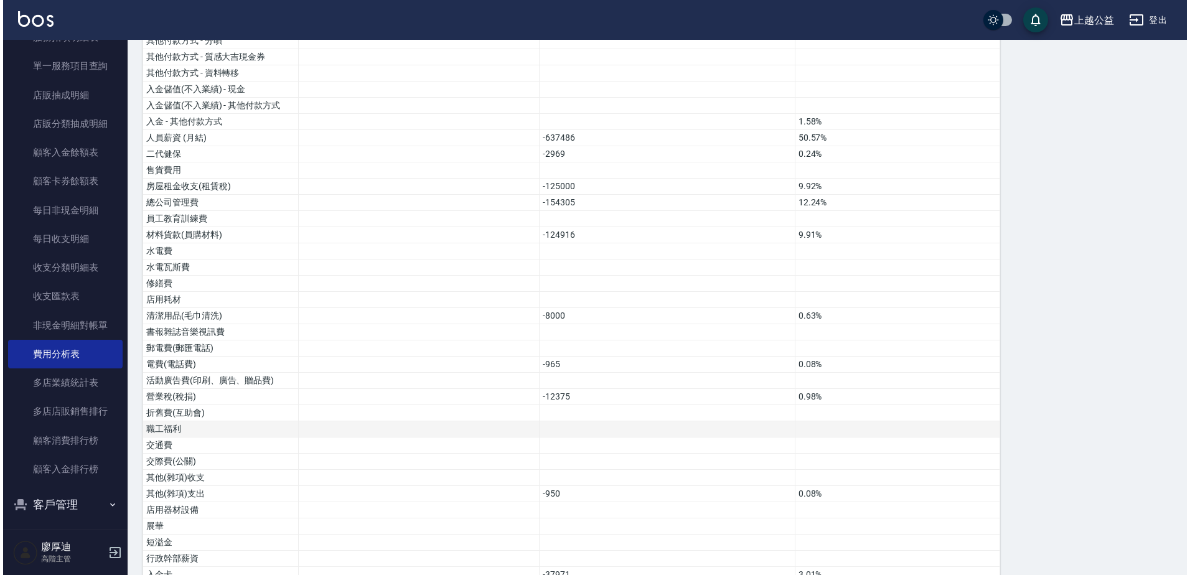
scroll to position [765, 0]
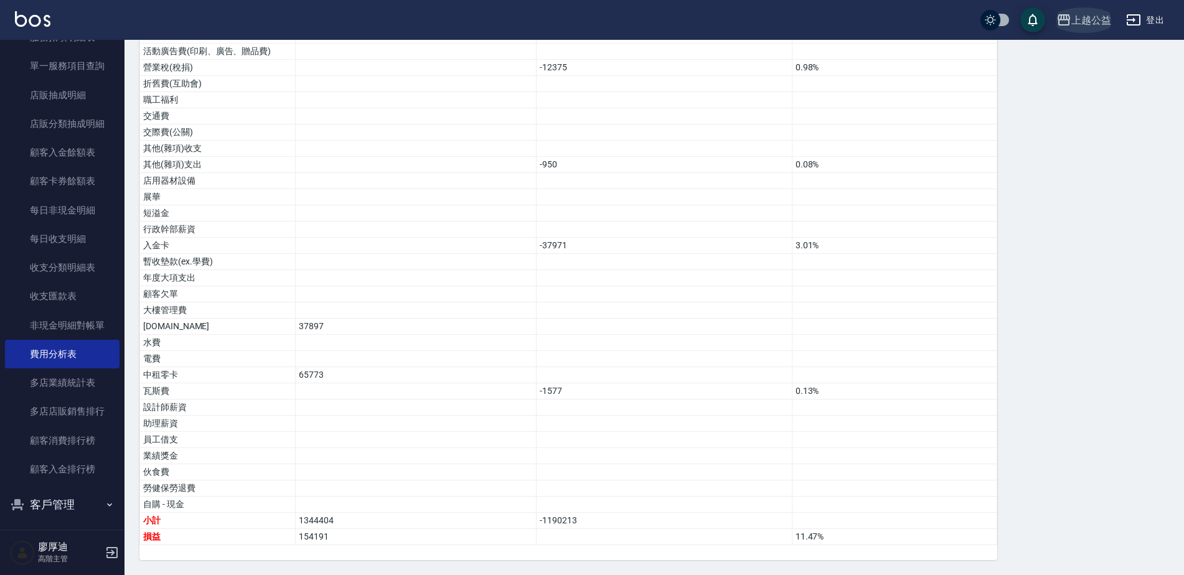
click at [1086, 21] on div "上越公益" at bounding box center [1091, 20] width 40 height 16
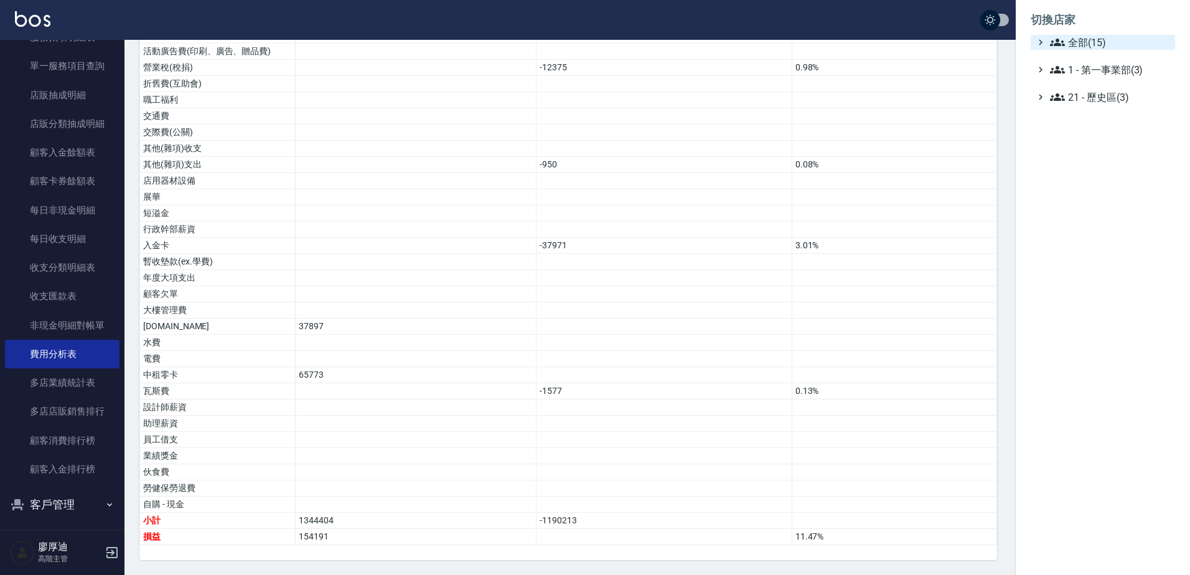
click at [1099, 37] on span "全部(15)" at bounding box center [1110, 42] width 120 height 15
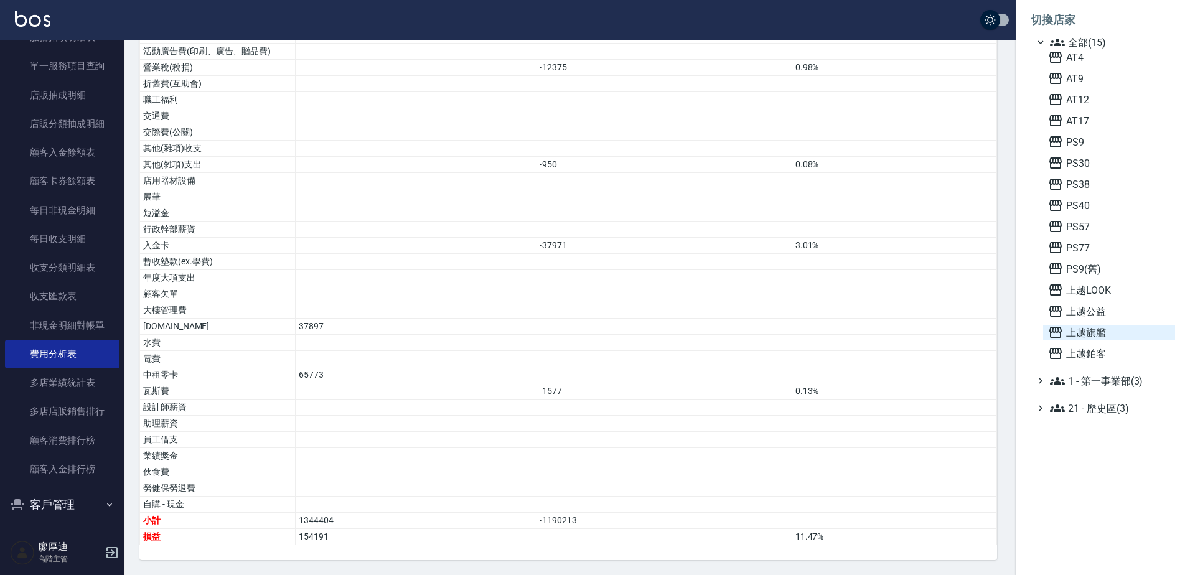
click at [1093, 336] on span "上越旗艦" at bounding box center [1109, 332] width 122 height 15
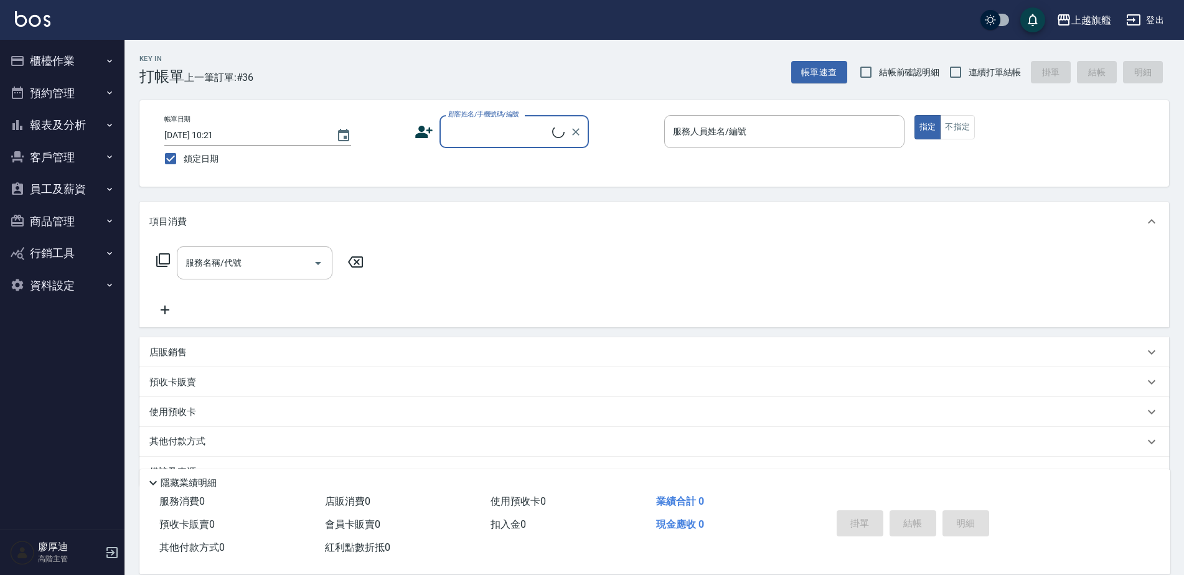
click at [47, 129] on button "報表及分析" at bounding box center [62, 125] width 115 height 32
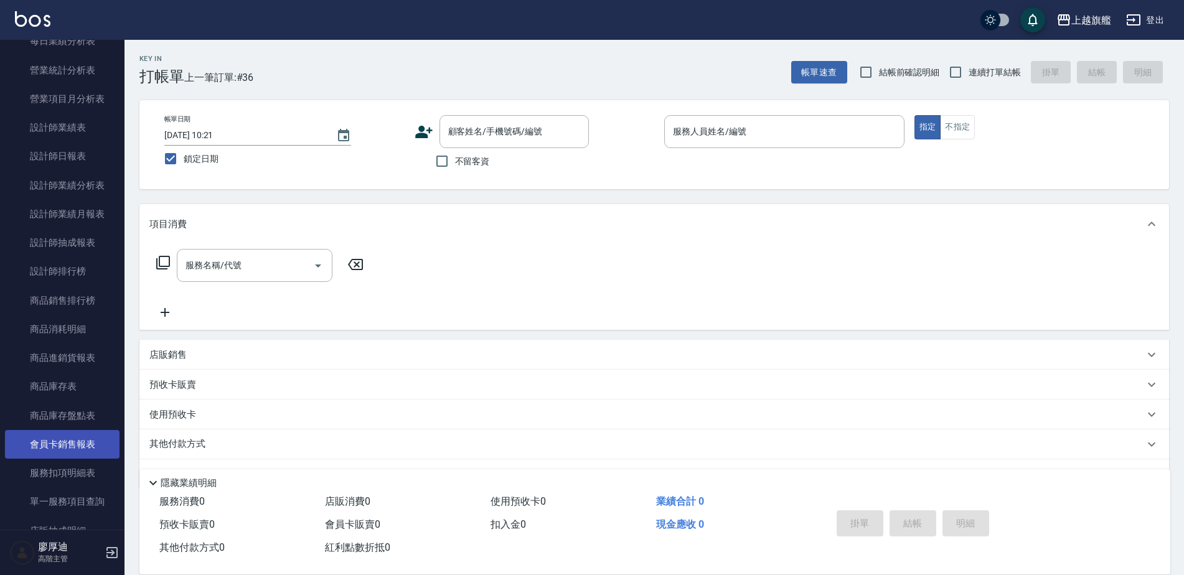
scroll to position [872, 0]
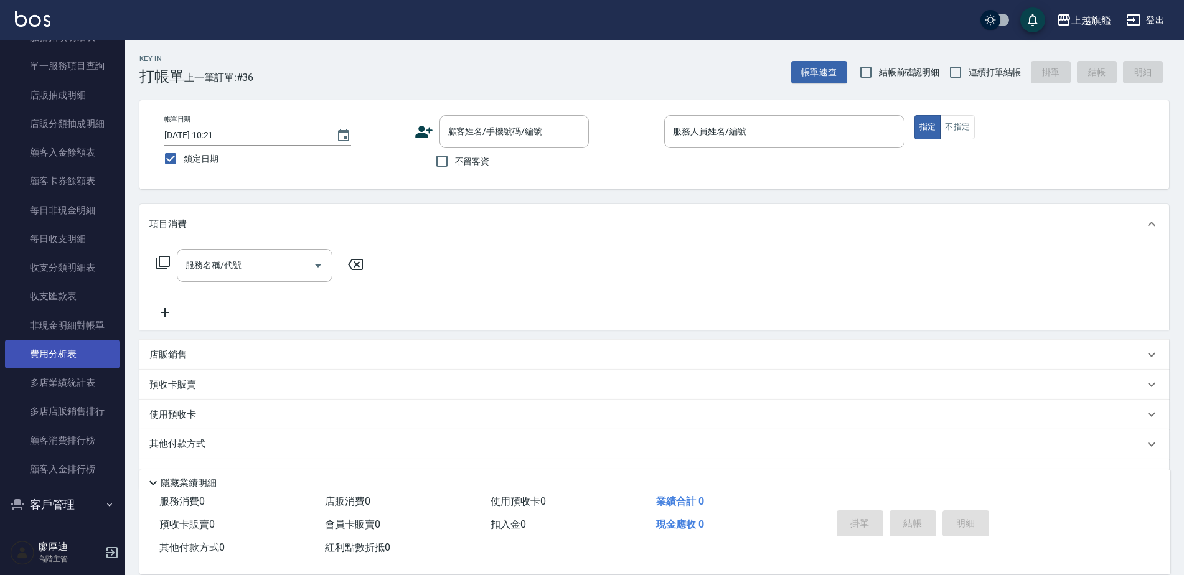
click at [50, 357] on link "費用分析表" at bounding box center [62, 354] width 115 height 29
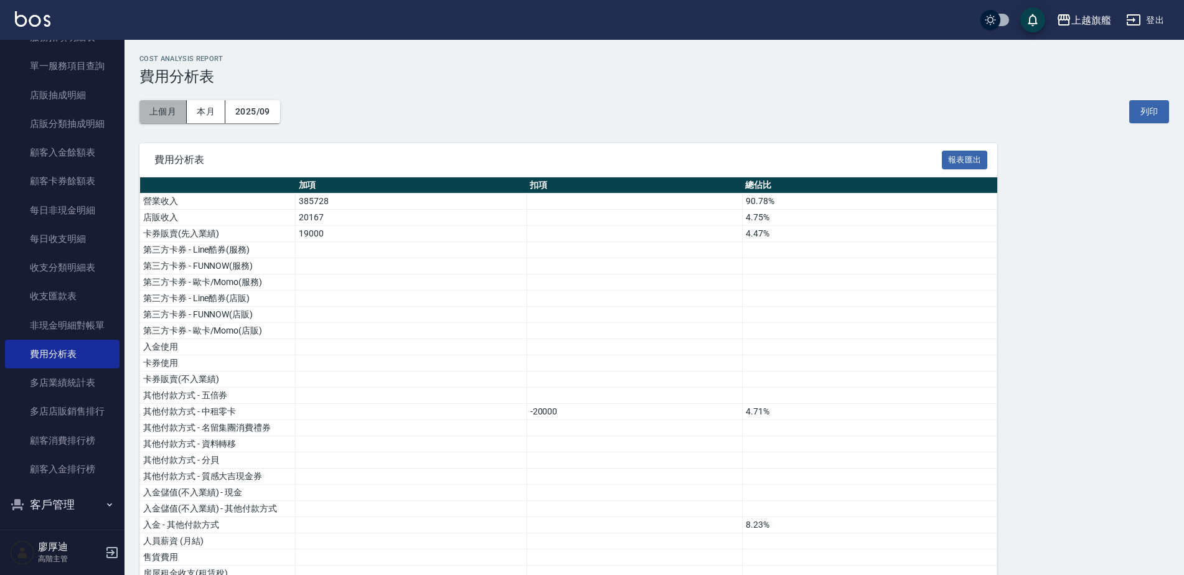
click at [171, 113] on button "上個月" at bounding box center [162, 111] width 47 height 23
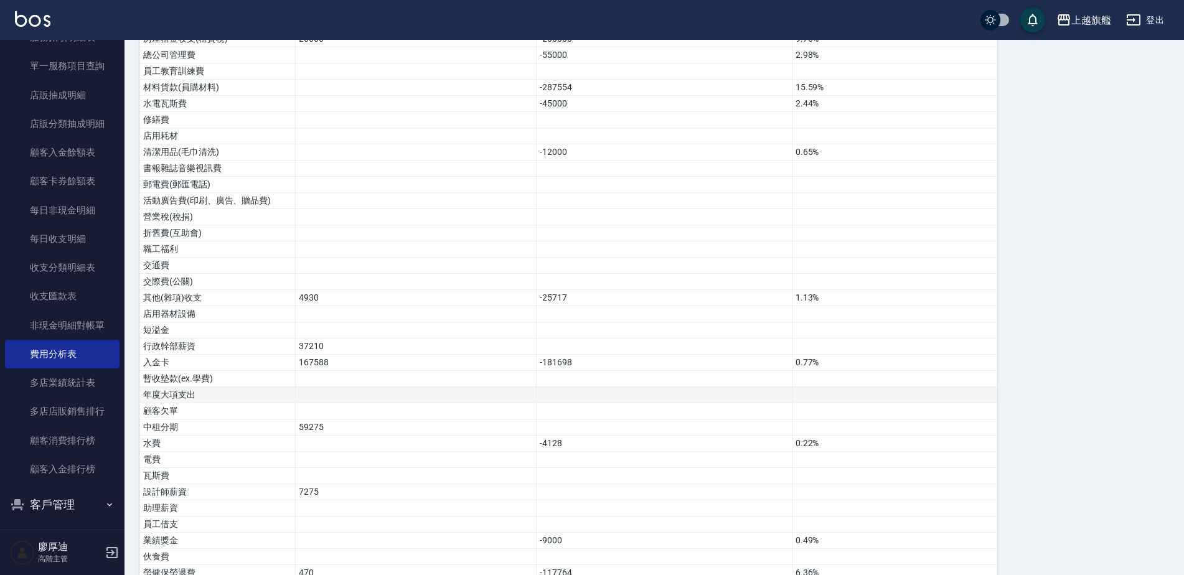
scroll to position [619, 0]
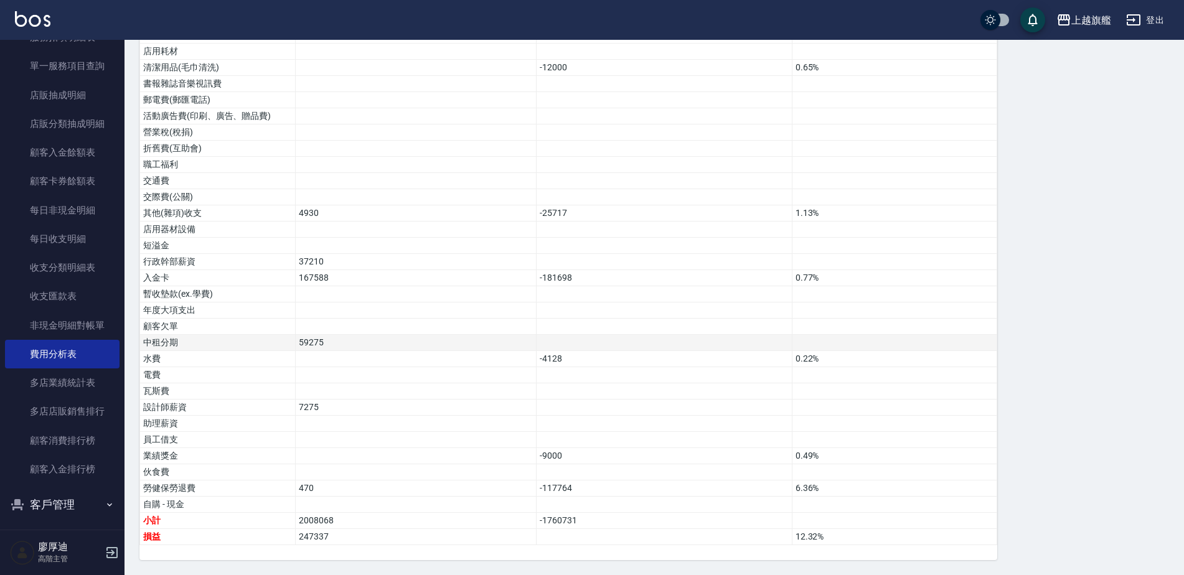
click at [646, 336] on td at bounding box center [664, 343] width 255 height 16
